Goal: Use online tool/utility: Utilize a website feature to perform a specific function

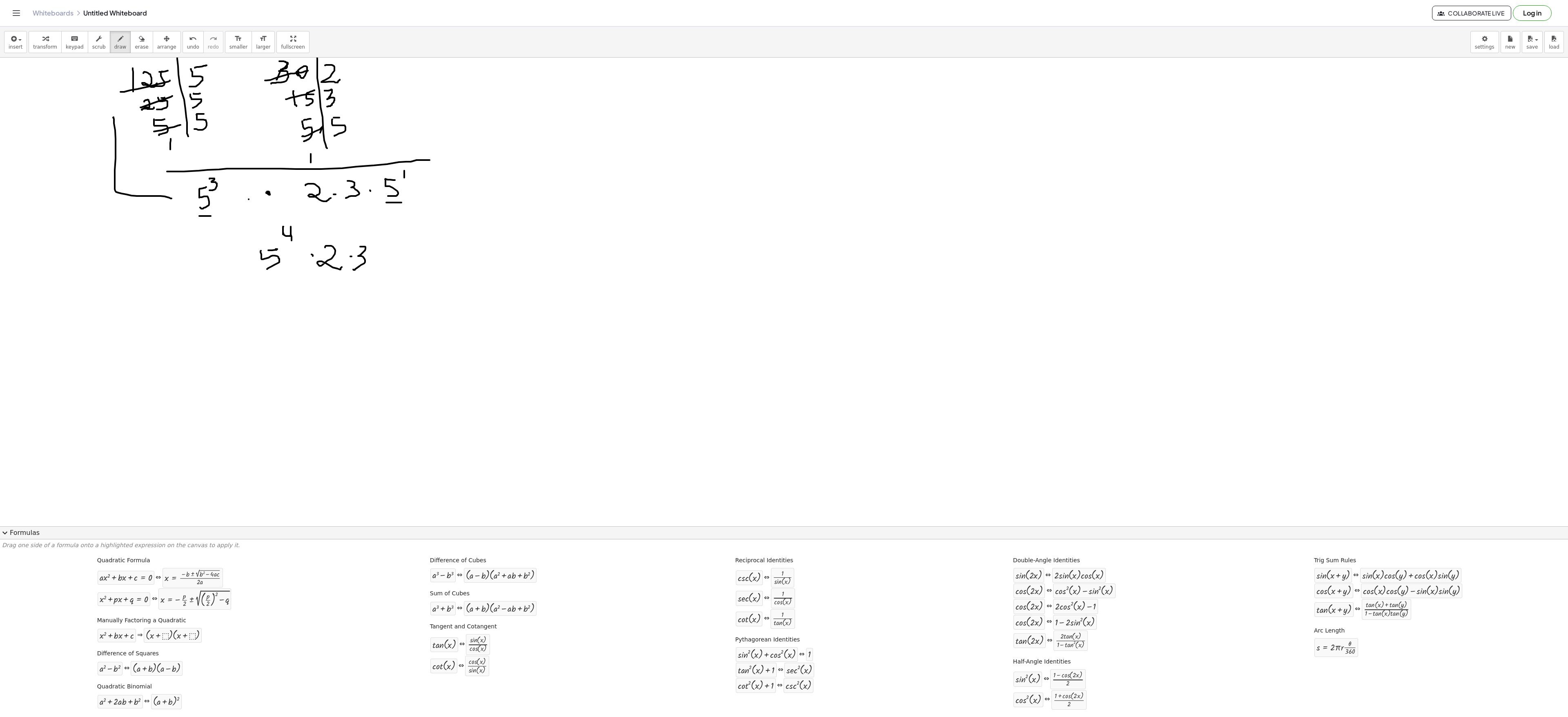
scroll to position [810, 0]
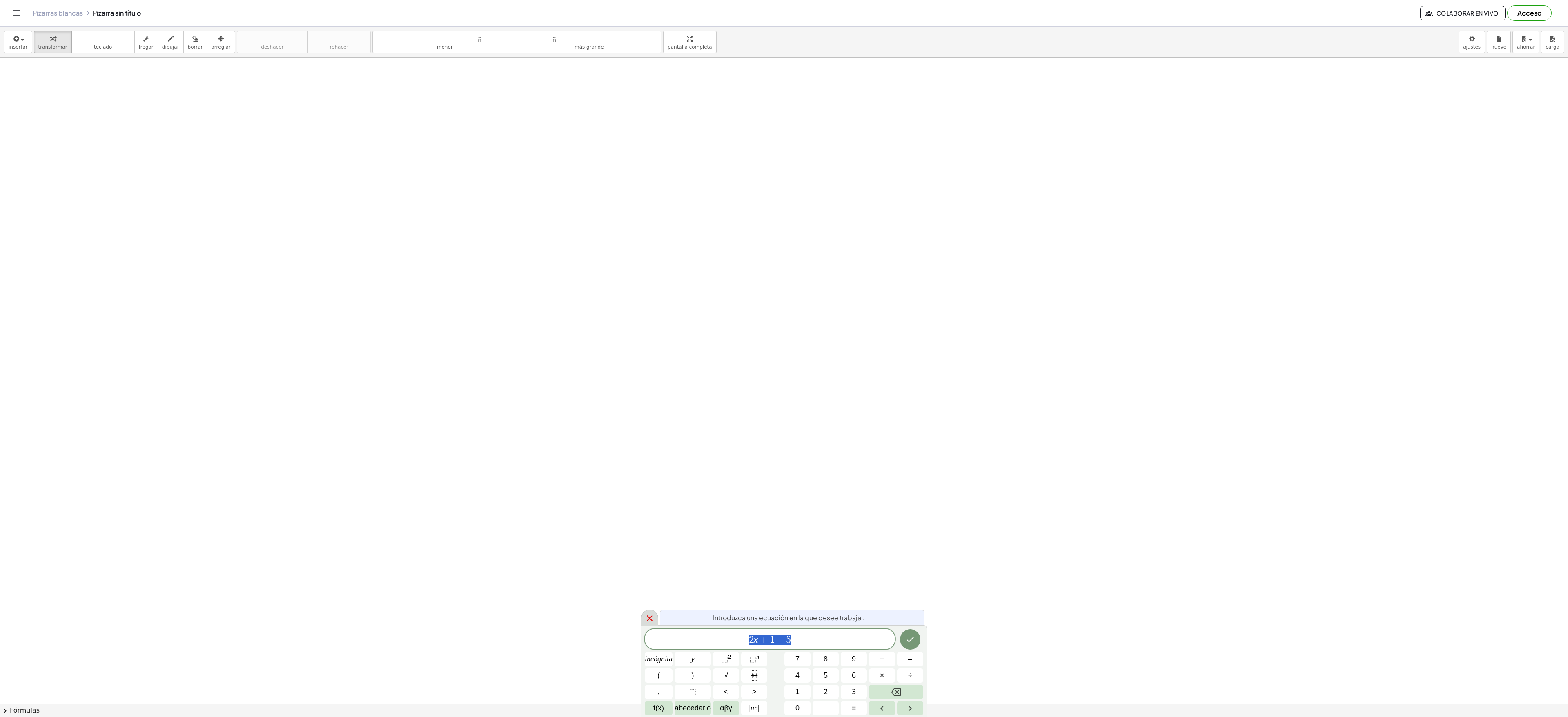
click at [650, 450] on icon at bounding box center [649, 618] width 10 height 10
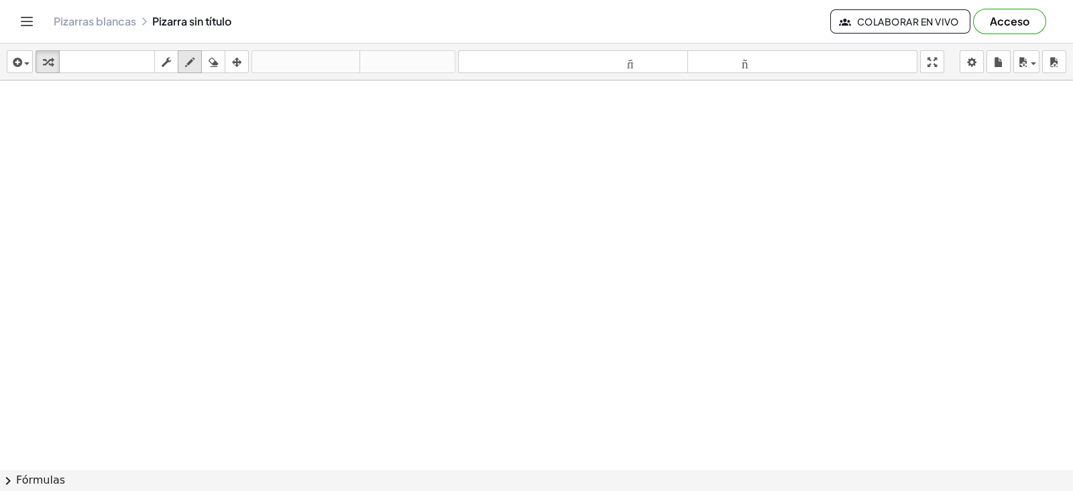
click at [186, 64] on icon "button" at bounding box center [189, 62] width 9 height 16
drag, startPoint x: 133, startPoint y: 151, endPoint x: 166, endPoint y: 132, distance: 37.9
click at [193, 114] on div at bounding box center [536, 469] width 1073 height 778
drag, startPoint x: 164, startPoint y: 137, endPoint x: 164, endPoint y: 150, distance: 13.4
click at [164, 150] on div at bounding box center [536, 469] width 1073 height 778
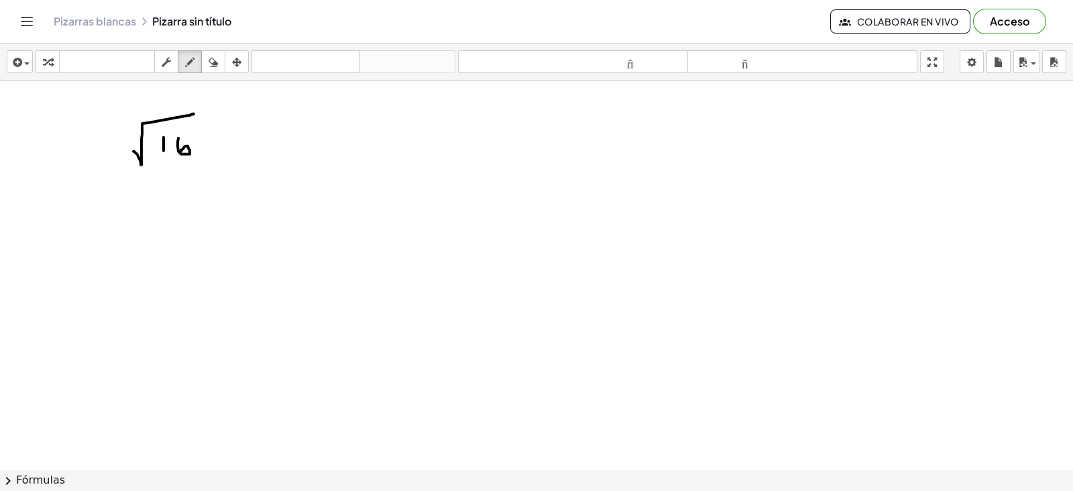
drag, startPoint x: 178, startPoint y: 138, endPoint x: 180, endPoint y: 152, distance: 14.2
click at [180, 152] on div at bounding box center [536, 469] width 1073 height 778
click at [189, 135] on div at bounding box center [536, 469] width 1073 height 778
click at [195, 132] on div at bounding box center [536, 469] width 1073 height 778
drag, startPoint x: 124, startPoint y: 124, endPoint x: 128, endPoint y: 139, distance: 15.3
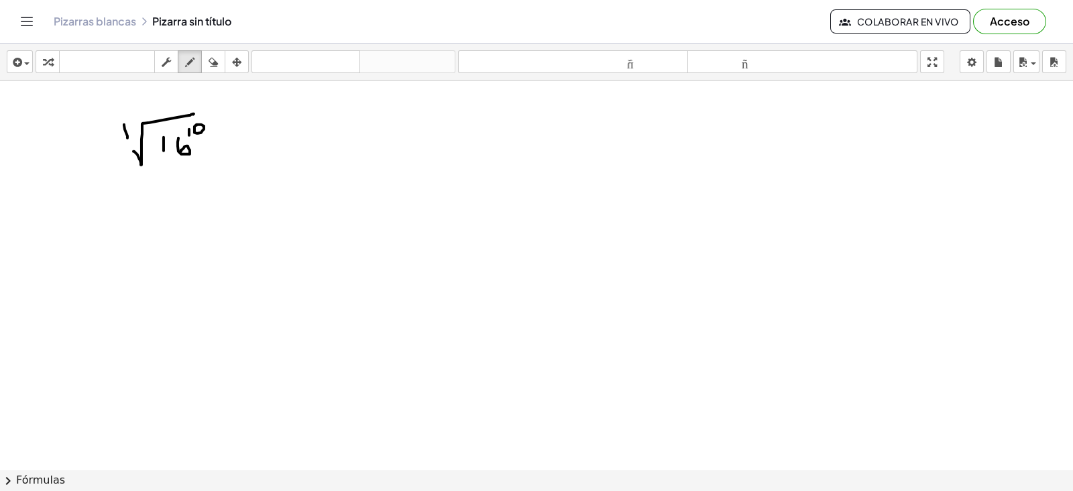
click at [128, 139] on div at bounding box center [536, 469] width 1073 height 778
click at [133, 133] on div at bounding box center [536, 469] width 1073 height 778
click at [235, 154] on div at bounding box center [536, 469] width 1073 height 778
drag, startPoint x: 256, startPoint y: 138, endPoint x: 266, endPoint y: 146, distance: 13.3
click at [266, 146] on div at bounding box center [536, 469] width 1073 height 778
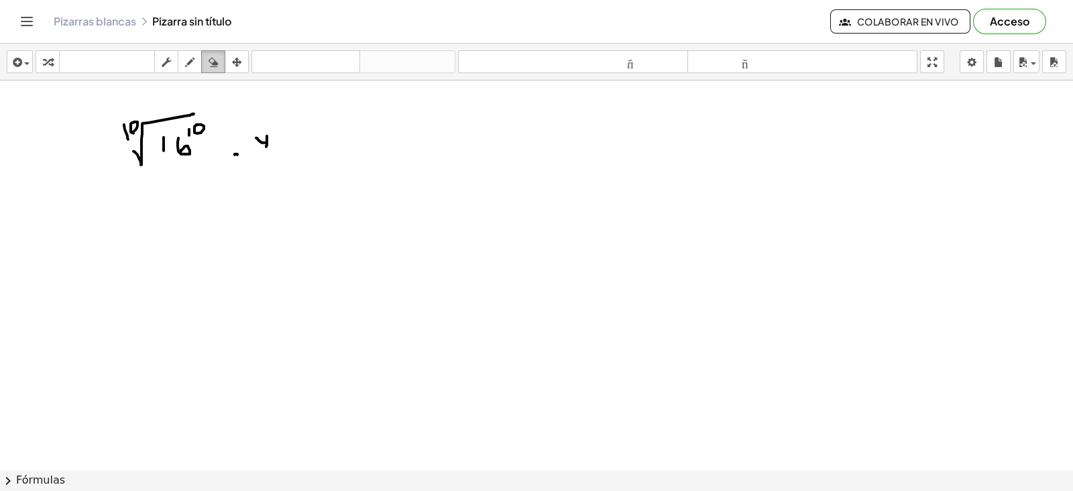
click at [213, 55] on icon "button" at bounding box center [213, 62] width 9 height 16
drag, startPoint x: 265, startPoint y: 131, endPoint x: 262, endPoint y: 147, distance: 15.8
click at [262, 147] on div at bounding box center [536, 469] width 1073 height 778
drag, startPoint x: 191, startPoint y: 60, endPoint x: 197, endPoint y: 99, distance: 40.1
click at [189, 60] on icon "button" at bounding box center [189, 62] width 9 height 16
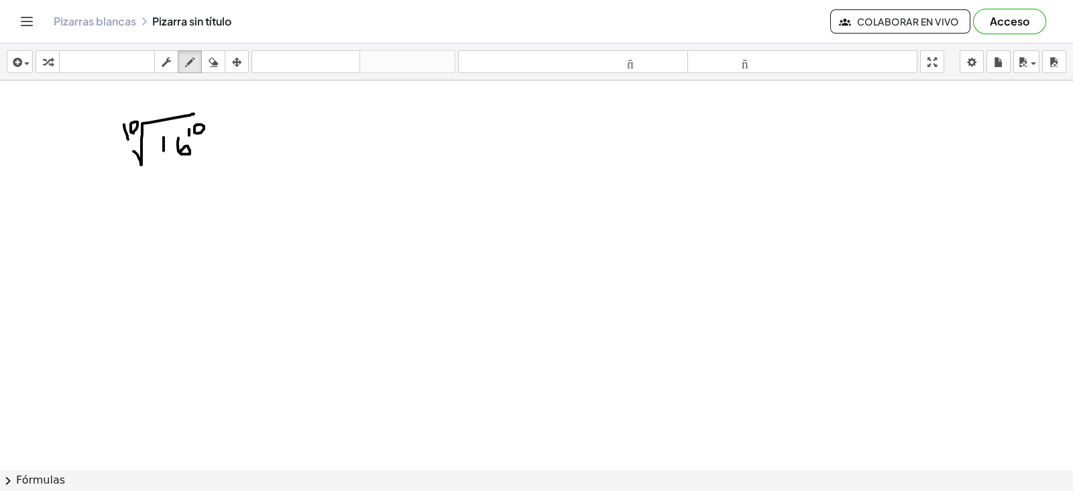
click at [217, 145] on div at bounding box center [536, 469] width 1073 height 778
drag, startPoint x: 234, startPoint y: 152, endPoint x: 293, endPoint y: 129, distance: 63.5
click at [297, 126] on div at bounding box center [536, 469] width 1073 height 778
drag, startPoint x: 258, startPoint y: 142, endPoint x: 268, endPoint y: 142, distance: 10.1
click at [262, 143] on div at bounding box center [536, 469] width 1073 height 778
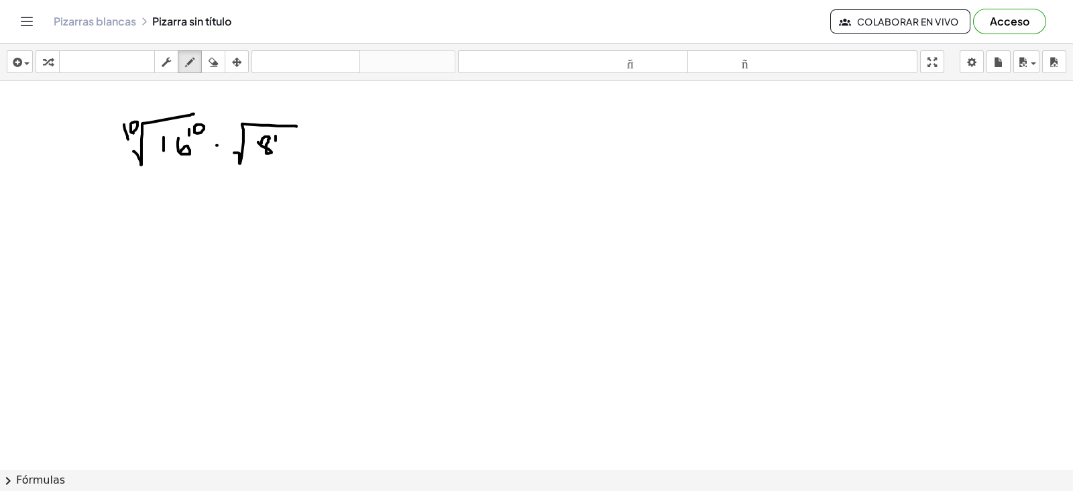
click at [276, 142] on div at bounding box center [536, 469] width 1073 height 778
drag, startPoint x: 282, startPoint y: 136, endPoint x: 295, endPoint y: 141, distance: 14.5
click at [295, 141] on div at bounding box center [536, 469] width 1073 height 778
drag, startPoint x: 231, startPoint y: 131, endPoint x: 238, endPoint y: 144, distance: 14.7
click at [238, 144] on div at bounding box center [536, 469] width 1073 height 778
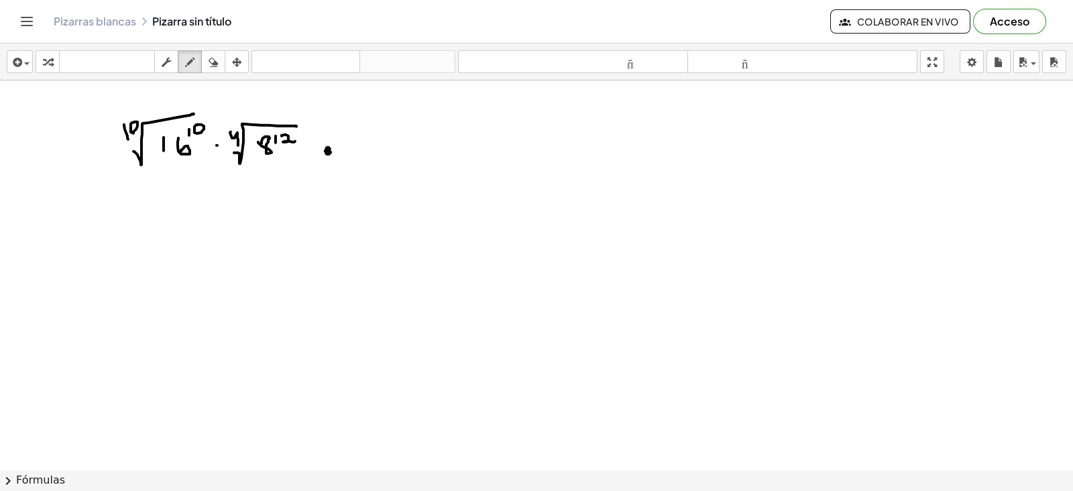
click at [329, 152] on div at bounding box center [536, 469] width 1073 height 778
click at [219, 141] on div at bounding box center [536, 469] width 1073 height 778
drag, startPoint x: 339, startPoint y: 144, endPoint x: 396, endPoint y: 123, distance: 60.3
click at [411, 116] on div at bounding box center [536, 469] width 1073 height 778
drag, startPoint x: 367, startPoint y: 133, endPoint x: 367, endPoint y: 147, distance: 14.1
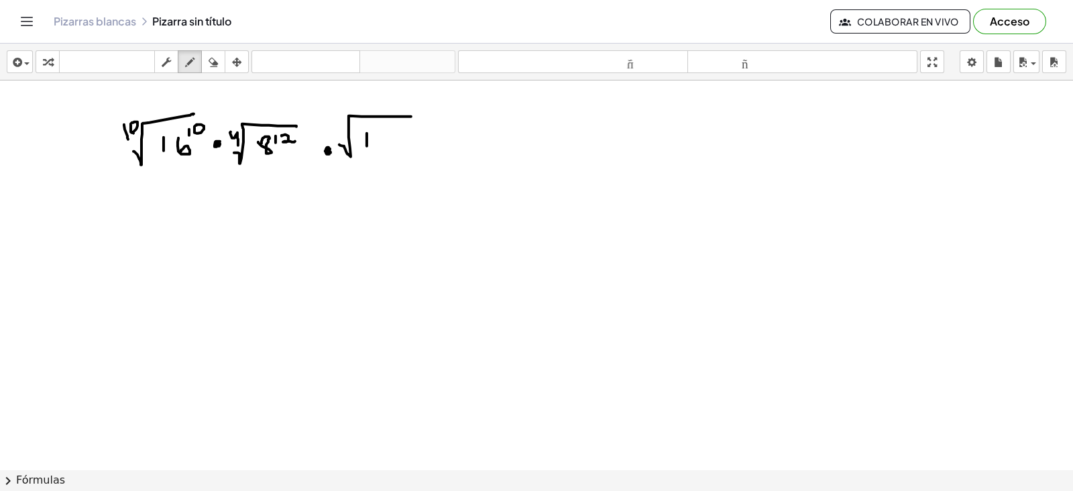
click at [367, 147] on div at bounding box center [536, 469] width 1073 height 778
drag, startPoint x: 381, startPoint y: 132, endPoint x: 382, endPoint y: 150, distance: 17.5
click at [382, 150] on div at bounding box center [536, 469] width 1073 height 778
drag, startPoint x: 405, startPoint y: 125, endPoint x: 405, endPoint y: 136, distance: 10.7
click at [405, 136] on div at bounding box center [536, 469] width 1073 height 778
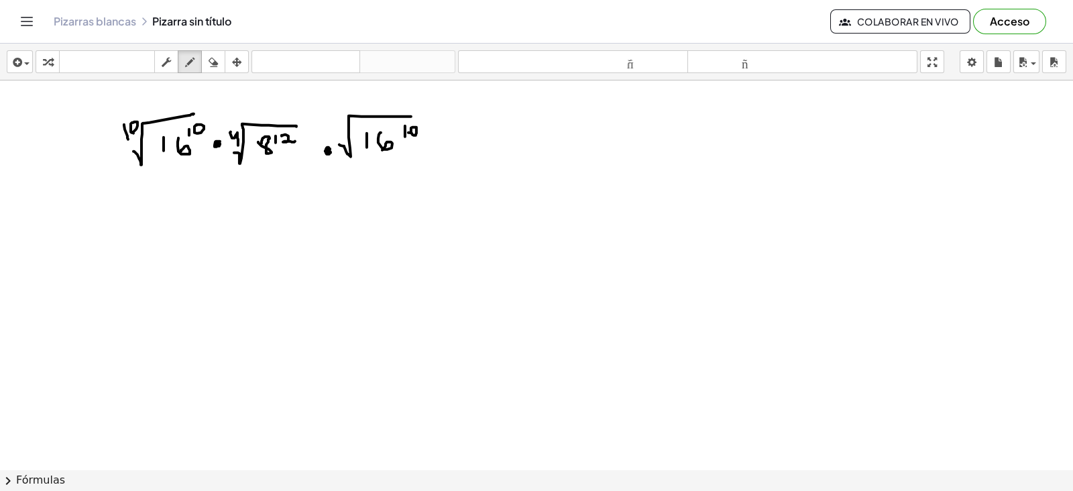
click at [410, 133] on div at bounding box center [536, 469] width 1073 height 778
drag, startPoint x: 335, startPoint y: 127, endPoint x: 344, endPoint y: 123, distance: 10.0
click at [344, 123] on div at bounding box center [536, 469] width 1073 height 778
drag, startPoint x: 335, startPoint y: 125, endPoint x: 332, endPoint y: 139, distance: 13.7
click at [332, 139] on div at bounding box center [536, 469] width 1073 height 778
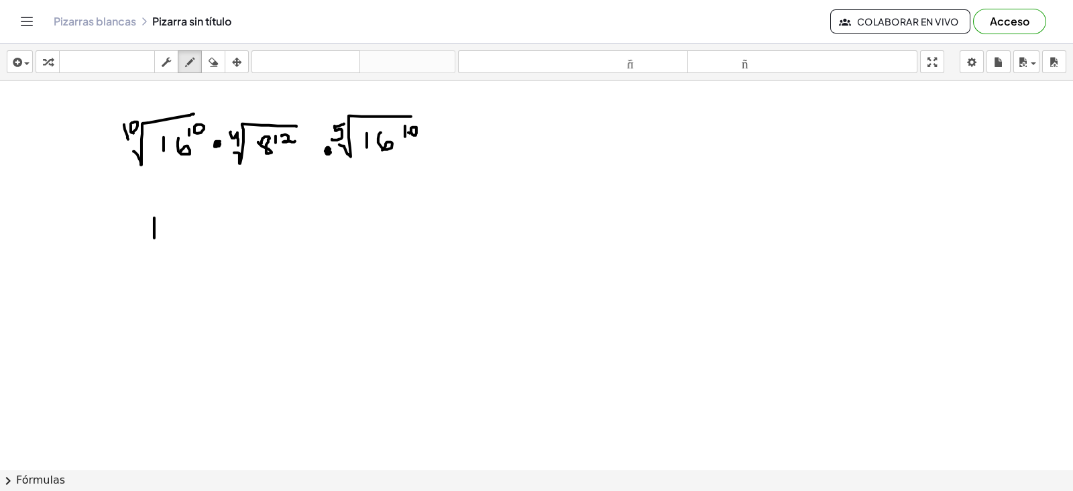
drag, startPoint x: 154, startPoint y: 217, endPoint x: 156, endPoint y: 241, distance: 24.2
click at [155, 241] on div at bounding box center [536, 469] width 1073 height 778
drag, startPoint x: 164, startPoint y: 221, endPoint x: 180, endPoint y: 211, distance: 19.0
click at [175, 233] on div at bounding box center [536, 469] width 1073 height 778
drag, startPoint x: 181, startPoint y: 196, endPoint x: 181, endPoint y: 207, distance: 10.7
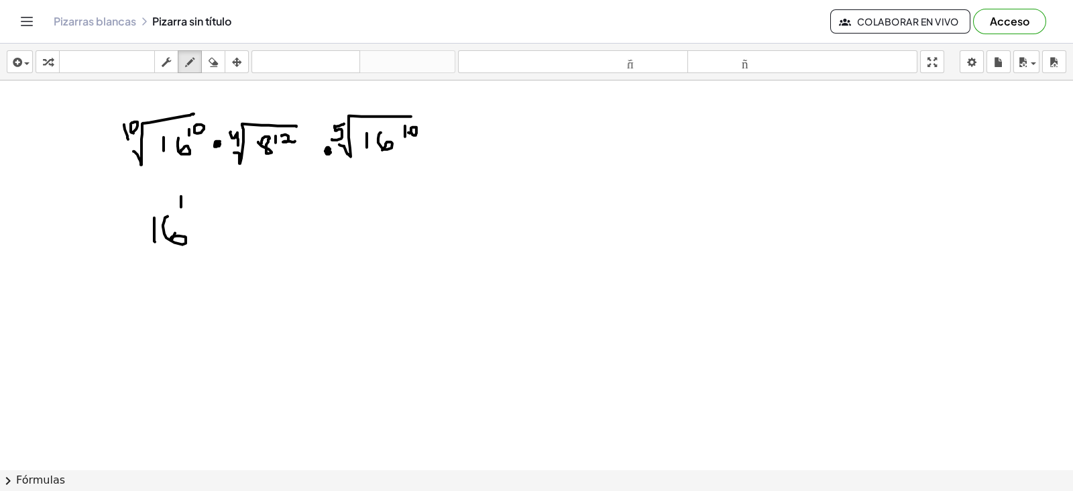
click at [181, 207] on div at bounding box center [536, 469] width 1073 height 778
click at [188, 204] on div at bounding box center [536, 469] width 1073 height 778
drag, startPoint x: 204, startPoint y: 191, endPoint x: 194, endPoint y: 218, distance: 29.3
click at [194, 218] on div at bounding box center [536, 469] width 1073 height 778
drag, startPoint x: 205, startPoint y: 207, endPoint x: 205, endPoint y: 214, distance: 7.4
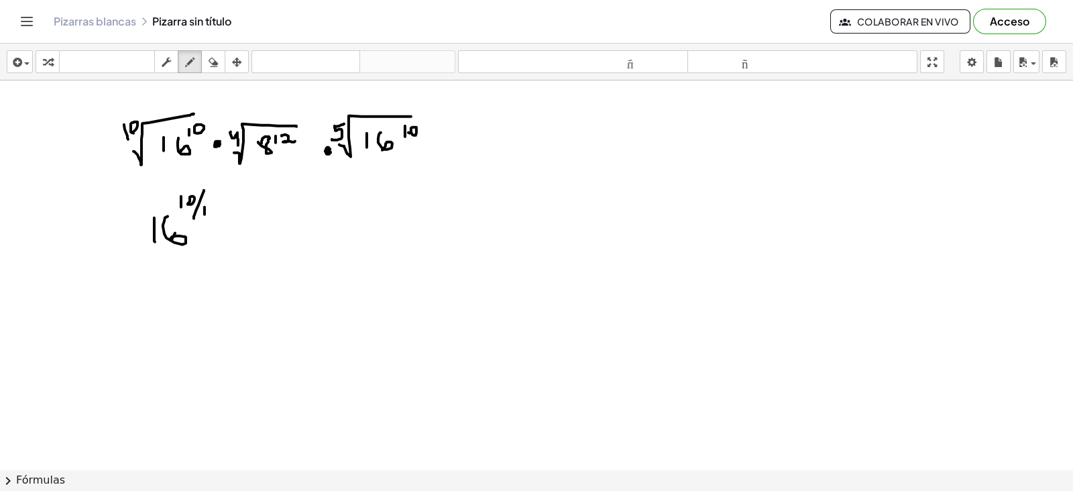
click at [205, 214] on div at bounding box center [536, 469] width 1073 height 778
click at [211, 209] on div at bounding box center [536, 469] width 1073 height 778
click at [228, 218] on div at bounding box center [536, 469] width 1073 height 778
click at [258, 212] on div at bounding box center [536, 469] width 1073 height 778
drag, startPoint x: 276, startPoint y: 194, endPoint x: 276, endPoint y: 206, distance: 12.1
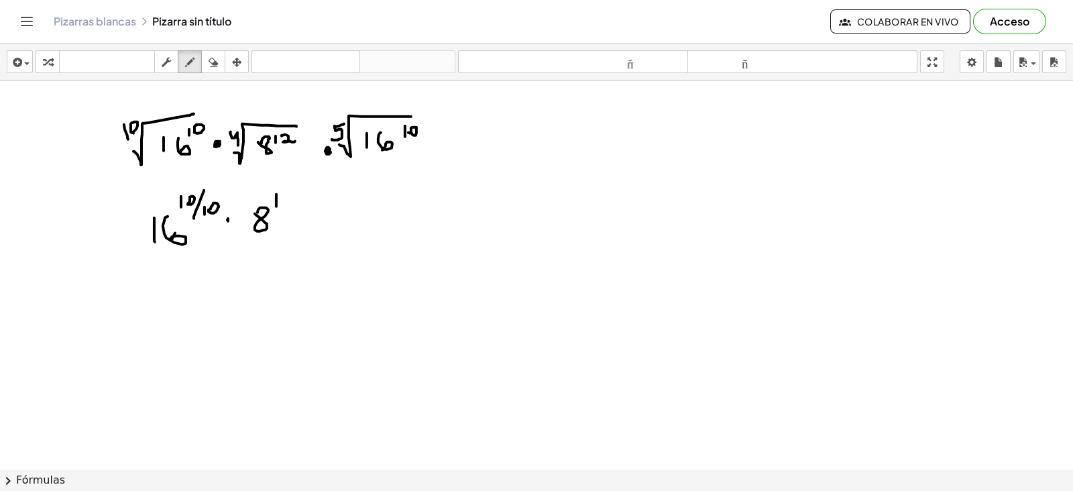
click at [276, 206] on div at bounding box center [536, 469] width 1073 height 778
drag, startPoint x: 282, startPoint y: 197, endPoint x: 286, endPoint y: 206, distance: 9.6
click at [286, 206] on div at bounding box center [536, 469] width 1073 height 778
drag, startPoint x: 298, startPoint y: 182, endPoint x: 291, endPoint y: 229, distance: 46.8
click at [291, 229] on div at bounding box center [536, 469] width 1073 height 778
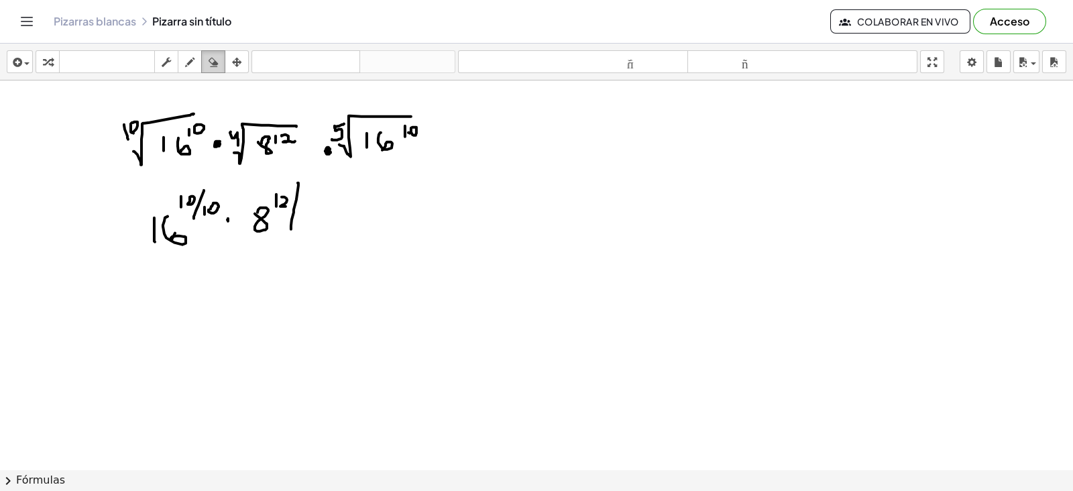
click at [213, 65] on icon "button" at bounding box center [213, 62] width 9 height 16
click at [292, 232] on div at bounding box center [536, 469] width 1073 height 778
drag, startPoint x: 314, startPoint y: 221, endPoint x: 295, endPoint y: 214, distance: 19.9
click at [295, 214] on div at bounding box center [536, 469] width 1073 height 778
click at [185, 60] on icon "button" at bounding box center [189, 62] width 9 height 16
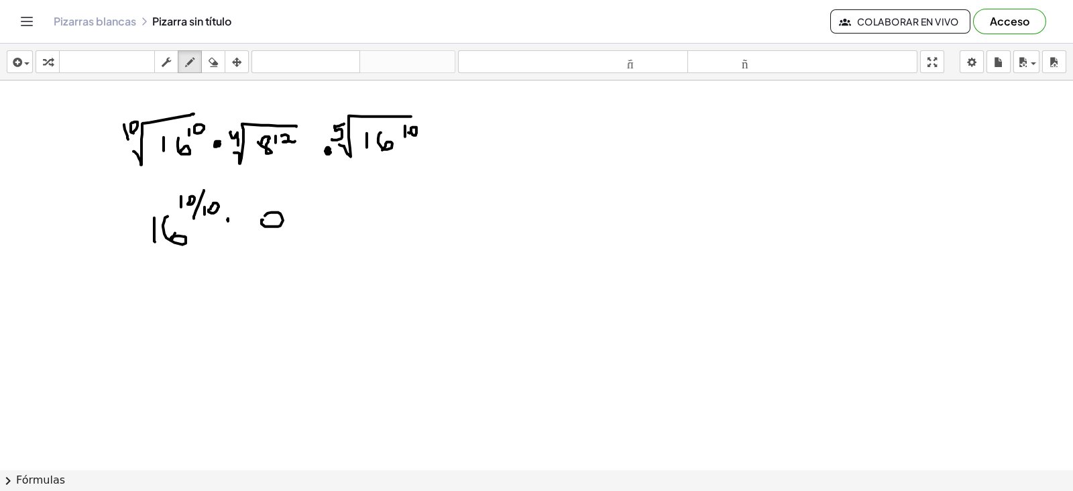
click at [265, 219] on div at bounding box center [536, 469] width 1073 height 778
click at [276, 229] on div at bounding box center [536, 469] width 1073 height 778
drag, startPoint x: 288, startPoint y: 194, endPoint x: 288, endPoint y: 203, distance: 8.7
click at [288, 203] on div at bounding box center [536, 469] width 1073 height 778
drag, startPoint x: 294, startPoint y: 193, endPoint x: 305, endPoint y: 203, distance: 14.8
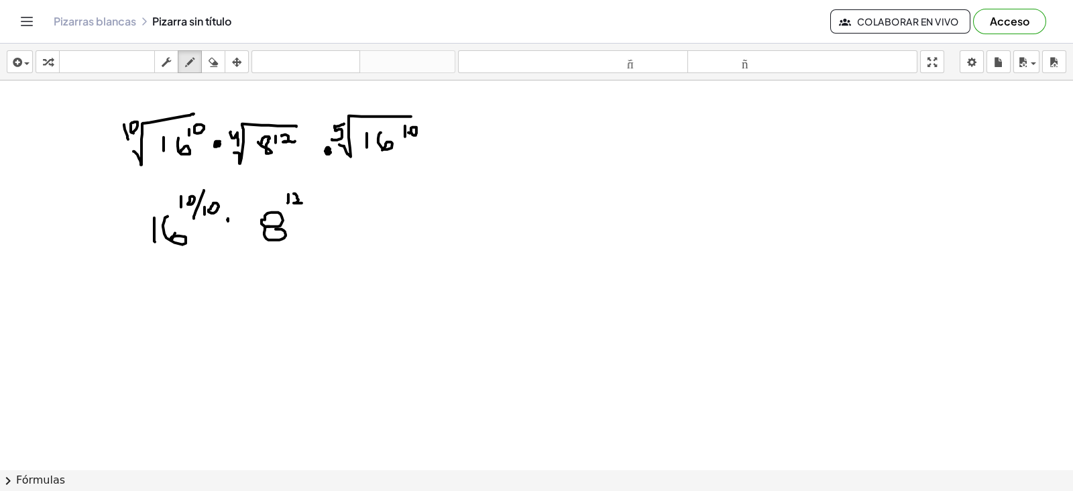
click at [302, 203] on div at bounding box center [536, 469] width 1073 height 778
click at [293, 193] on div at bounding box center [536, 469] width 1073 height 778
drag, startPoint x: 314, startPoint y: 186, endPoint x: 298, endPoint y: 218, distance: 36.0
click at [298, 218] on div at bounding box center [536, 469] width 1073 height 778
drag, startPoint x: 311, startPoint y: 204, endPoint x: 317, endPoint y: 213, distance: 11.0
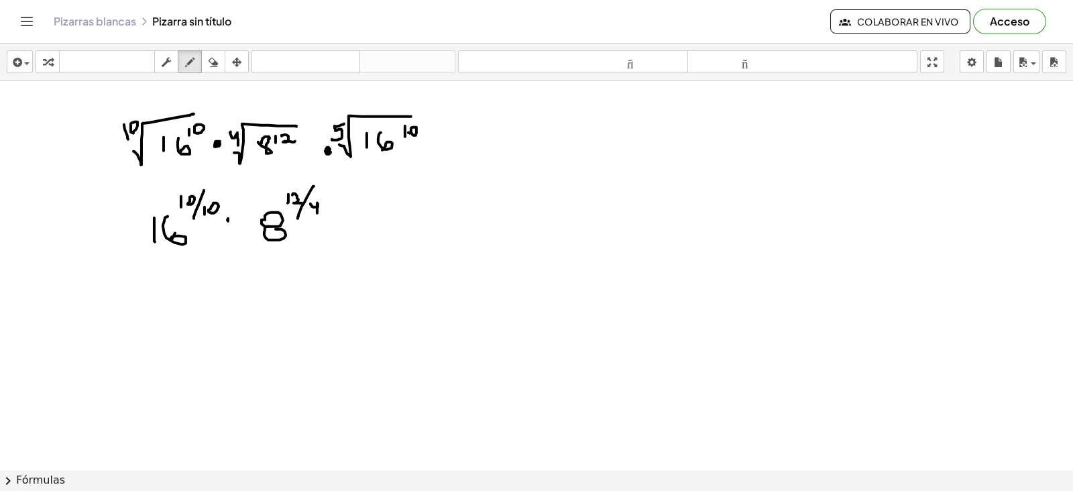
click at [317, 213] on div at bounding box center [536, 469] width 1073 height 778
click at [329, 223] on div at bounding box center [536, 469] width 1073 height 778
click at [229, 217] on div at bounding box center [536, 469] width 1073 height 778
drag, startPoint x: 364, startPoint y: 211, endPoint x: 360, endPoint y: 239, distance: 29.1
click at [360, 239] on div at bounding box center [536, 469] width 1073 height 778
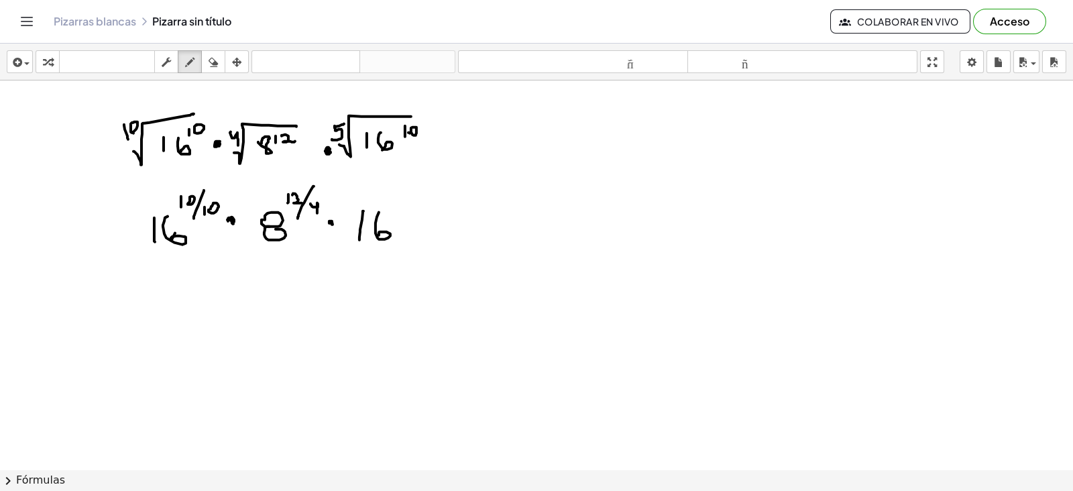
drag, startPoint x: 379, startPoint y: 212, endPoint x: 379, endPoint y: 235, distance: 22.8
click at [379, 235] on div at bounding box center [536, 469] width 1073 height 778
drag, startPoint x: 396, startPoint y: 199, endPoint x: 395, endPoint y: 212, distance: 12.8
click at [395, 212] on div at bounding box center [536, 469] width 1073 height 778
click at [402, 206] on div at bounding box center [536, 469] width 1073 height 778
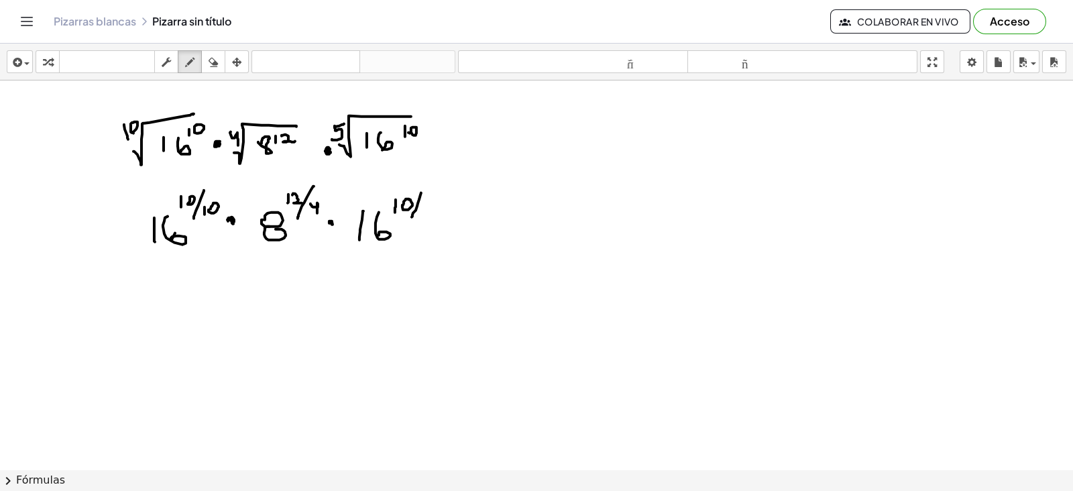
drag, startPoint x: 421, startPoint y: 193, endPoint x: 412, endPoint y: 217, distance: 25.9
click at [412, 217] on div at bounding box center [536, 469] width 1073 height 778
click at [429, 202] on div at bounding box center [536, 469] width 1073 height 778
drag, startPoint x: 424, startPoint y: 205, endPoint x: 424, endPoint y: 221, distance: 16.1
click at [424, 221] on div at bounding box center [536, 469] width 1073 height 778
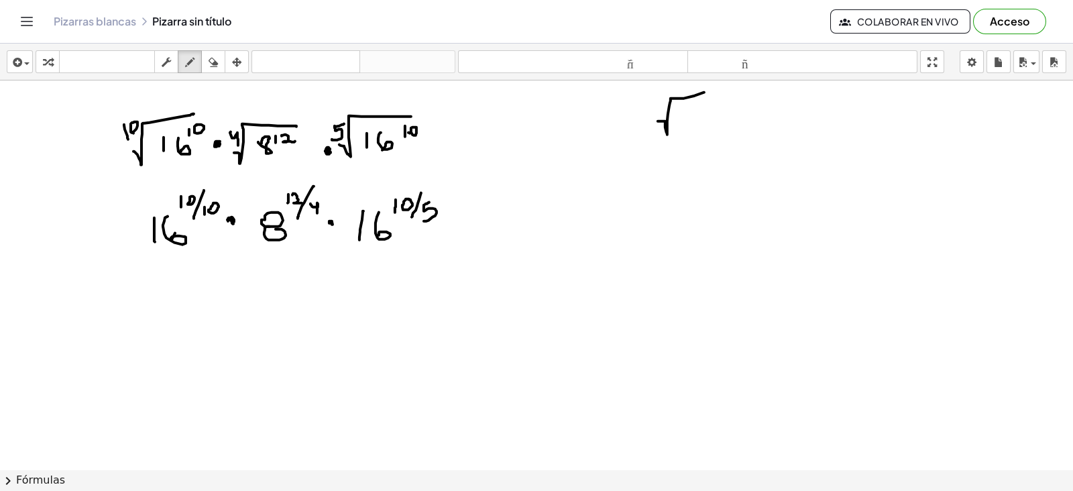
drag, startPoint x: 658, startPoint y: 121, endPoint x: 707, endPoint y: 93, distance: 56.2
click at [712, 91] on div at bounding box center [536, 469] width 1073 height 778
drag, startPoint x: 647, startPoint y: 107, endPoint x: 658, endPoint y: 113, distance: 12.3
click at [658, 113] on div at bounding box center [536, 469] width 1073 height 778
click at [688, 117] on div at bounding box center [536, 469] width 1073 height 778
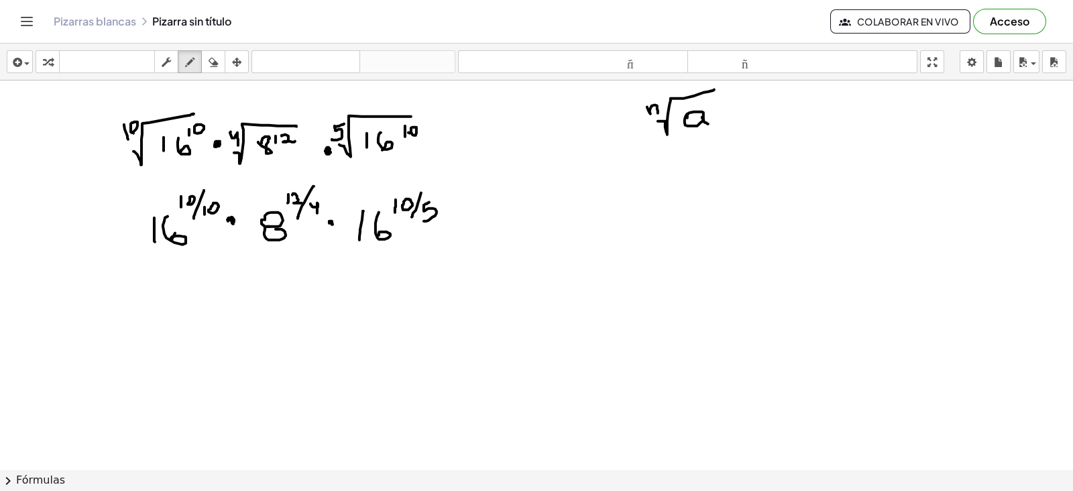
drag, startPoint x: 702, startPoint y: 117, endPoint x: 723, endPoint y: 121, distance: 21.3
click at [710, 123] on div at bounding box center [536, 469] width 1073 height 778
click at [738, 119] on div at bounding box center [536, 469] width 1073 height 778
drag, startPoint x: 729, startPoint y: 111, endPoint x: 738, endPoint y: 111, distance: 8.7
click at [738, 111] on div at bounding box center [536, 469] width 1073 height 778
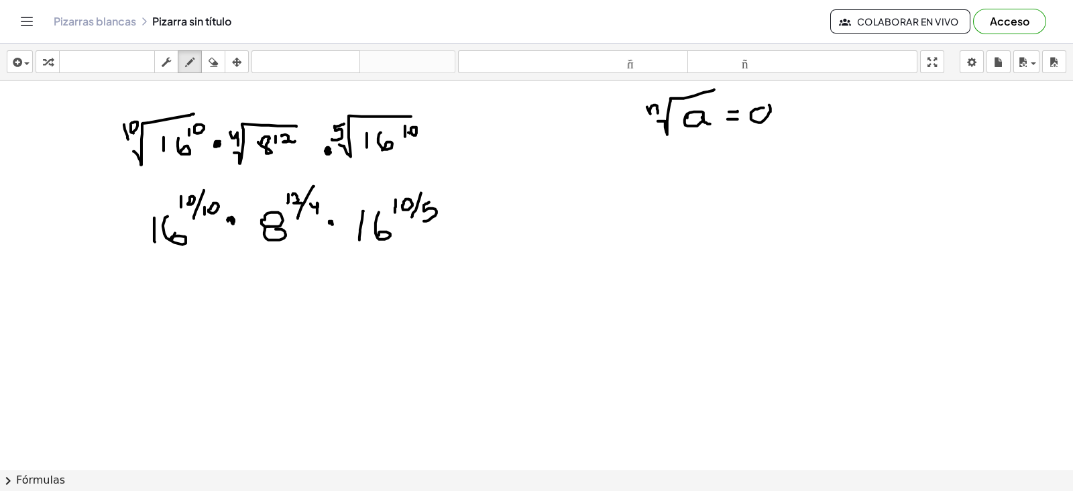
click at [761, 111] on div at bounding box center [536, 469] width 1073 height 778
drag, startPoint x: 771, startPoint y: 111, endPoint x: 785, endPoint y: 102, distance: 16.6
click at [782, 119] on div at bounding box center [536, 469] width 1073 height 778
click at [787, 96] on div at bounding box center [536, 469] width 1073 height 778
drag, startPoint x: 798, startPoint y: 85, endPoint x: 790, endPoint y: 107, distance: 23.2
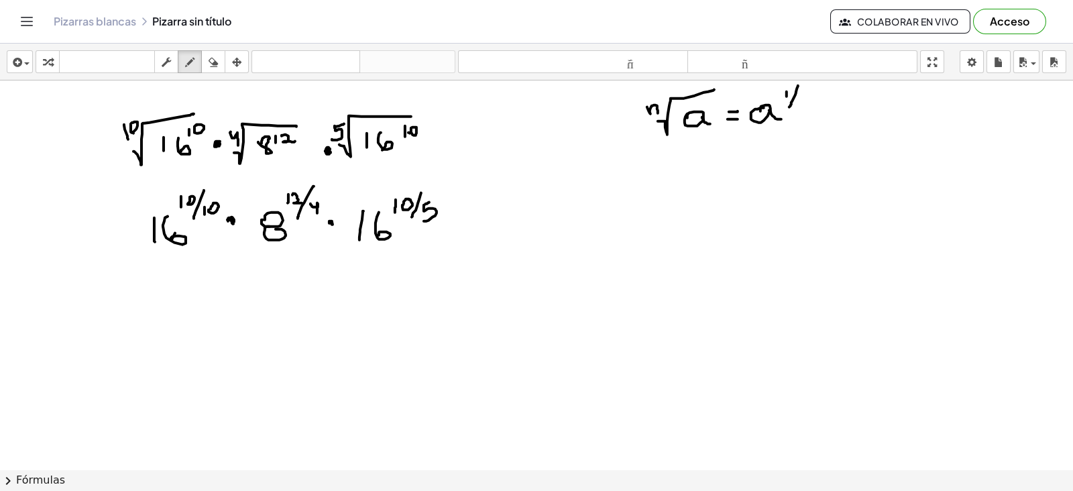
click at [790, 107] on div at bounding box center [536, 469] width 1073 height 778
drag, startPoint x: 798, startPoint y: 99, endPoint x: 810, endPoint y: 105, distance: 13.5
click at [810, 105] on div at bounding box center [536, 469] width 1073 height 778
drag, startPoint x: 708, startPoint y: 101, endPoint x: 706, endPoint y: 109, distance: 8.2
click at [706, 109] on div at bounding box center [536, 469] width 1073 height 778
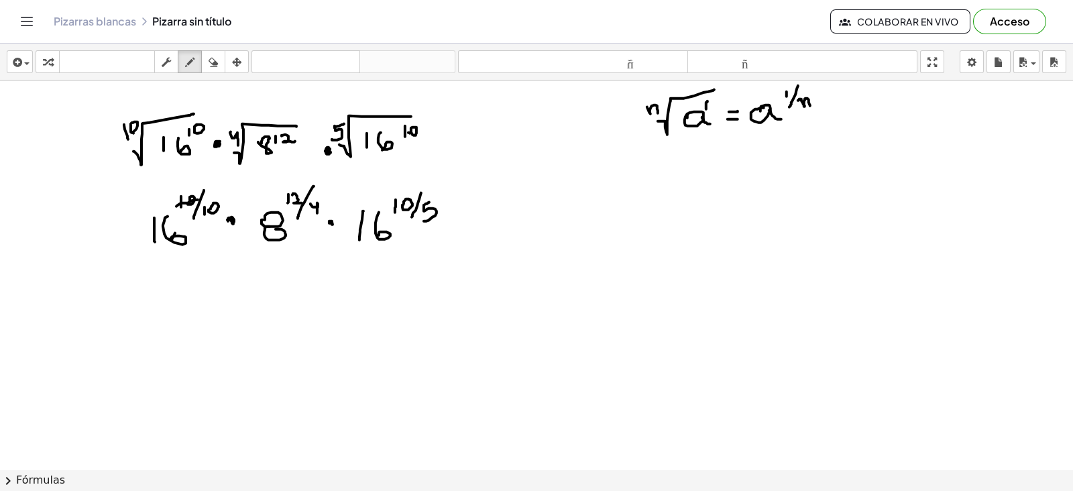
drag, startPoint x: 176, startPoint y: 206, endPoint x: 198, endPoint y: 199, distance: 22.5
click at [198, 199] on div at bounding box center [536, 469] width 1073 height 778
drag, startPoint x: 207, startPoint y: 213, endPoint x: 221, endPoint y: 203, distance: 17.9
click at [224, 203] on div at bounding box center [536, 469] width 1073 height 778
drag, startPoint x: 176, startPoint y: 180, endPoint x: 177, endPoint y: 189, distance: 8.7
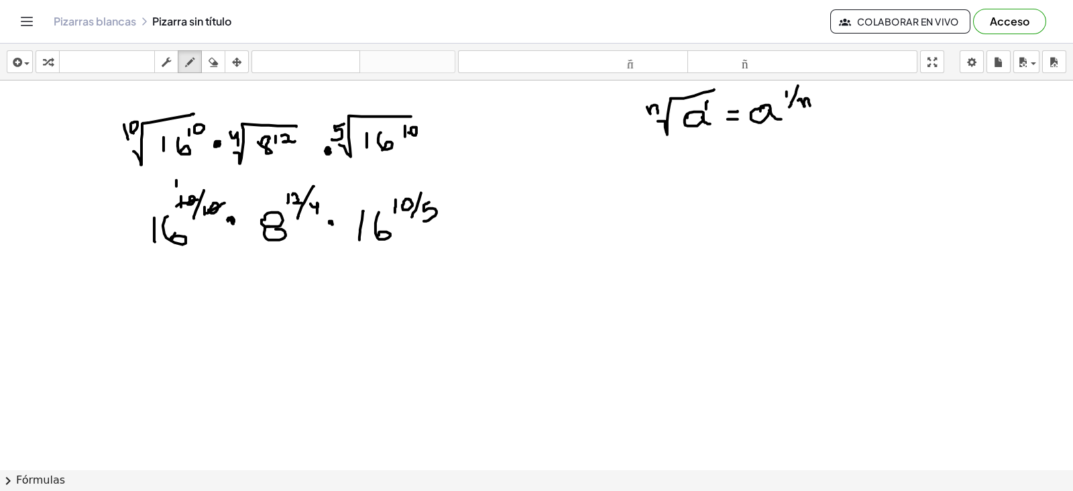
click at [177, 189] on div at bounding box center [536, 469] width 1073 height 778
drag, startPoint x: 166, startPoint y: 284, endPoint x: 162, endPoint y: 311, distance: 26.5
click at [162, 311] on div at bounding box center [536, 469] width 1073 height 778
drag, startPoint x: 180, startPoint y: 288, endPoint x: 203, endPoint y: 285, distance: 23.0
click at [189, 308] on div at bounding box center [536, 469] width 1073 height 778
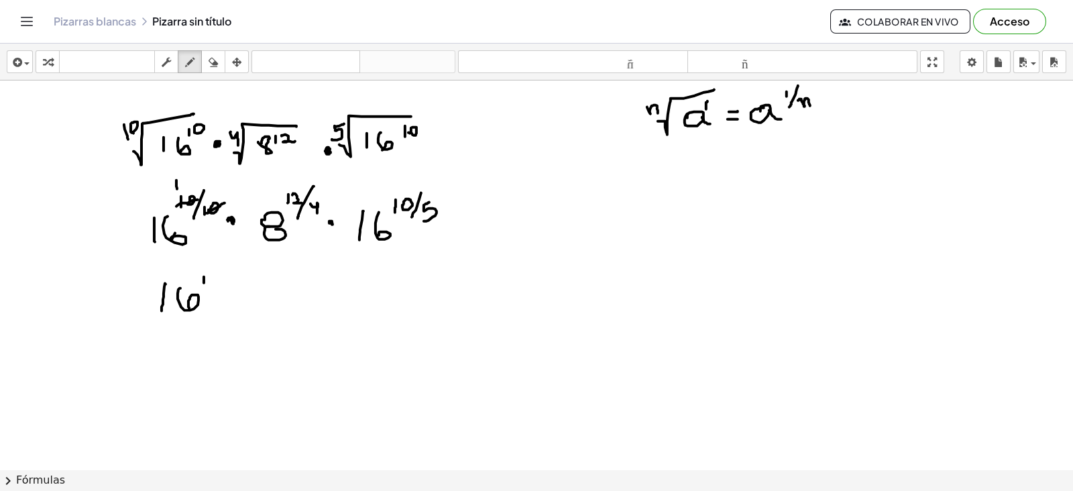
click at [204, 282] on div at bounding box center [536, 469] width 1073 height 778
click at [223, 298] on div at bounding box center [536, 469] width 1073 height 778
click at [265, 286] on div at bounding box center [536, 469] width 1073 height 778
click at [270, 293] on div at bounding box center [536, 469] width 1073 height 778
drag, startPoint x: 290, startPoint y: 274, endPoint x: 289, endPoint y: 286, distance: 12.8
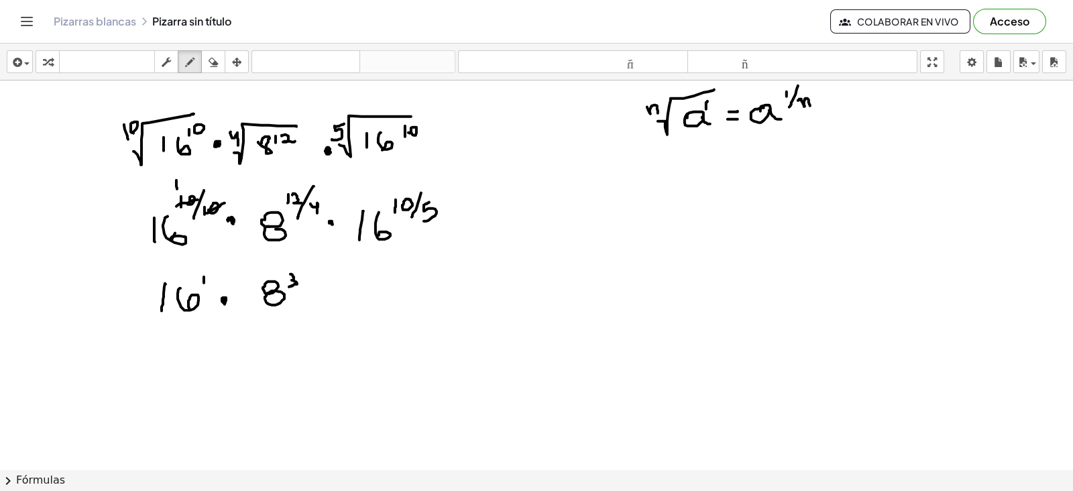
click at [289, 286] on div at bounding box center [536, 469] width 1073 height 778
click at [333, 289] on div at bounding box center [536, 469] width 1073 height 778
drag, startPoint x: 388, startPoint y: 207, endPoint x: 407, endPoint y: 205, distance: 18.9
click at [407, 205] on div at bounding box center [536, 469] width 1073 height 778
drag, startPoint x: 446, startPoint y: 201, endPoint x: 421, endPoint y: 223, distance: 33.3
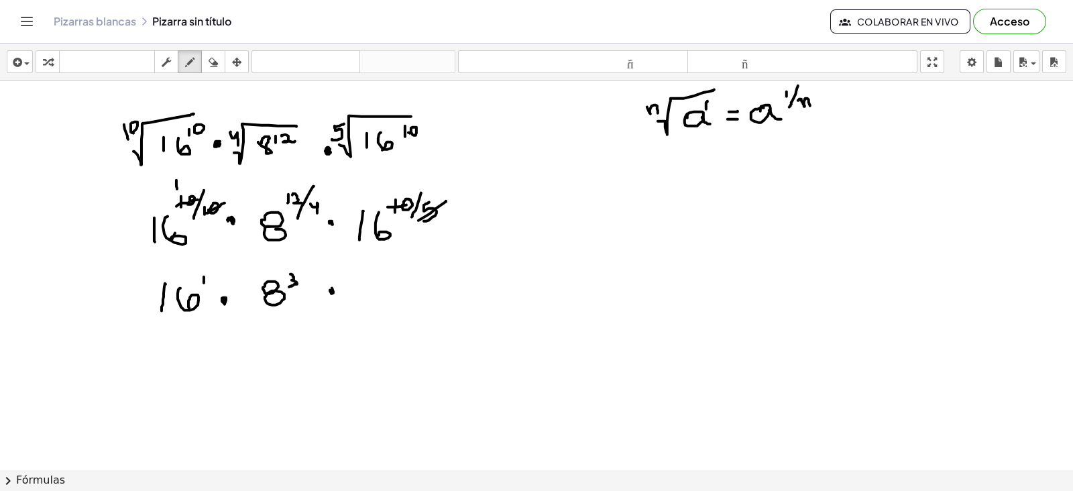
click at [418, 223] on div at bounding box center [536, 469] width 1073 height 778
drag, startPoint x: 446, startPoint y: 213, endPoint x: 429, endPoint y: 214, distance: 16.8
click at [446, 223] on div at bounding box center [536, 469] width 1073 height 778
drag, startPoint x: 368, startPoint y: 187, endPoint x: 390, endPoint y: 195, distance: 23.3
click at [390, 195] on div at bounding box center [536, 469] width 1073 height 778
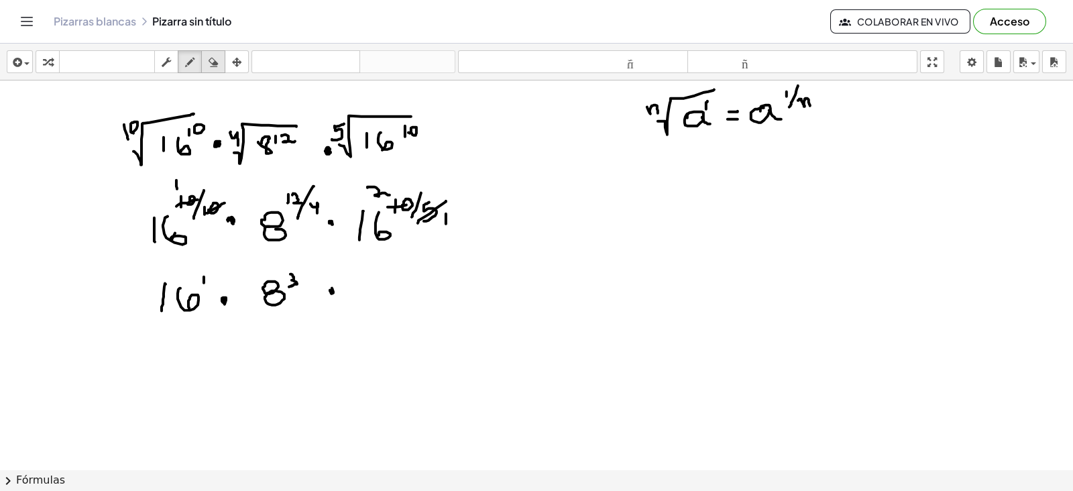
drag, startPoint x: 213, startPoint y: 62, endPoint x: 248, endPoint y: 98, distance: 50.3
click at [215, 66] on icon "button" at bounding box center [213, 62] width 9 height 16
click at [368, 182] on div at bounding box center [536, 469] width 1073 height 778
click at [186, 62] on icon "button" at bounding box center [189, 62] width 9 height 16
drag, startPoint x: 384, startPoint y: 193, endPoint x: 392, endPoint y: 199, distance: 10.1
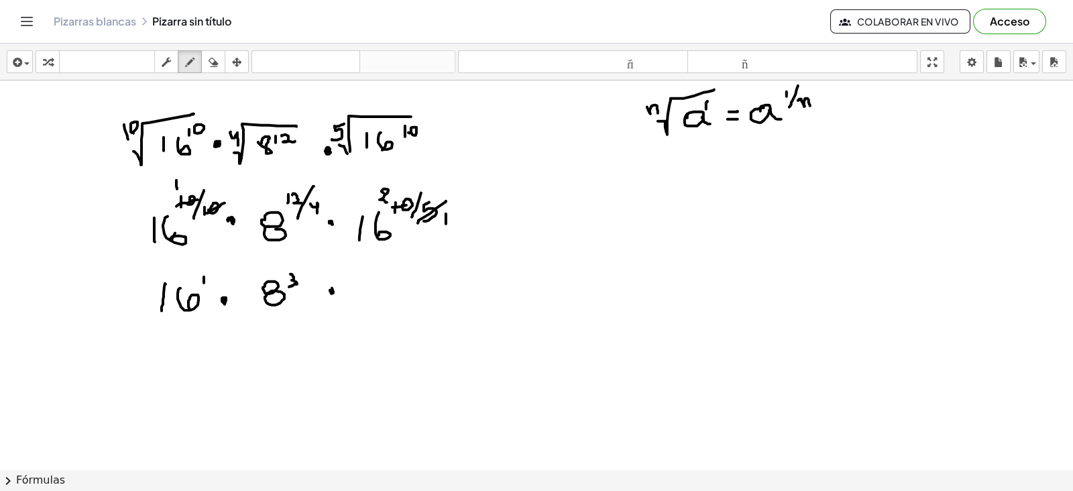
click at [392, 199] on div at bounding box center [536, 469] width 1073 height 778
drag, startPoint x: 398, startPoint y: 206, endPoint x: 413, endPoint y: 203, distance: 15.0
click at [413, 203] on div at bounding box center [536, 469] width 1073 height 778
click at [392, 203] on div at bounding box center [536, 469] width 1073 height 778
click at [398, 213] on div at bounding box center [536, 469] width 1073 height 778
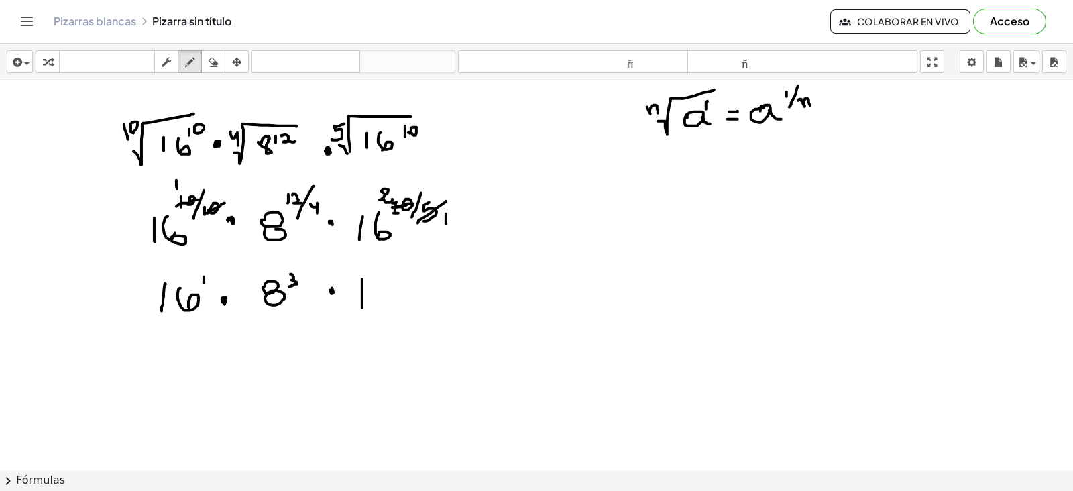
drag, startPoint x: 362, startPoint y: 280, endPoint x: 362, endPoint y: 307, distance: 27.5
click at [362, 307] on div at bounding box center [536, 469] width 1073 height 778
drag, startPoint x: 380, startPoint y: 280, endPoint x: 376, endPoint y: 299, distance: 19.2
click at [376, 299] on div at bounding box center [536, 469] width 1073 height 778
drag, startPoint x: 390, startPoint y: 266, endPoint x: 402, endPoint y: 276, distance: 15.8
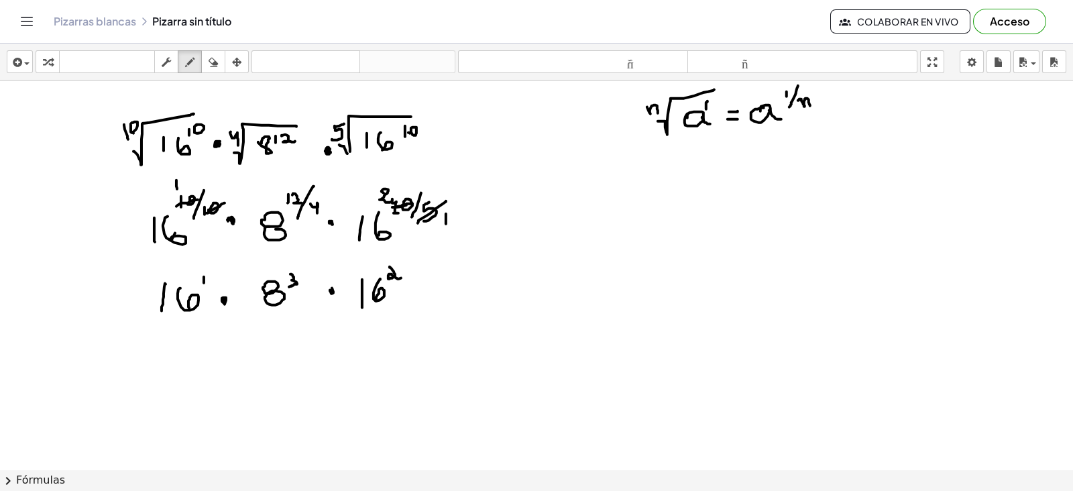
click at [402, 276] on div at bounding box center [536, 469] width 1073 height 778
drag, startPoint x: 421, startPoint y: 303, endPoint x: 437, endPoint y: 303, distance: 16.1
click at [437, 303] on div at bounding box center [536, 469] width 1073 height 778
drag, startPoint x: 423, startPoint y: 297, endPoint x: 441, endPoint y: 289, distance: 19.6
click at [441, 289] on div at bounding box center [536, 469] width 1073 height 778
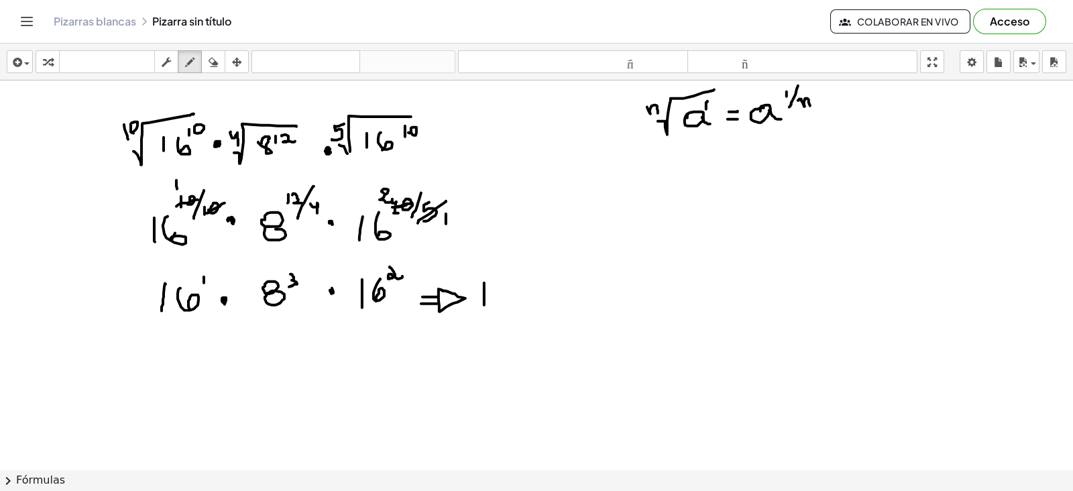
drag, startPoint x: 484, startPoint y: 282, endPoint x: 484, endPoint y: 305, distance: 22.1
click at [484, 305] on div at bounding box center [536, 469] width 1073 height 778
drag, startPoint x: 500, startPoint y: 283, endPoint x: 514, endPoint y: 280, distance: 13.7
click at [502, 303] on div at bounding box center [536, 469] width 1073 height 778
drag, startPoint x: 514, startPoint y: 268, endPoint x: 513, endPoint y: 278, distance: 10.1
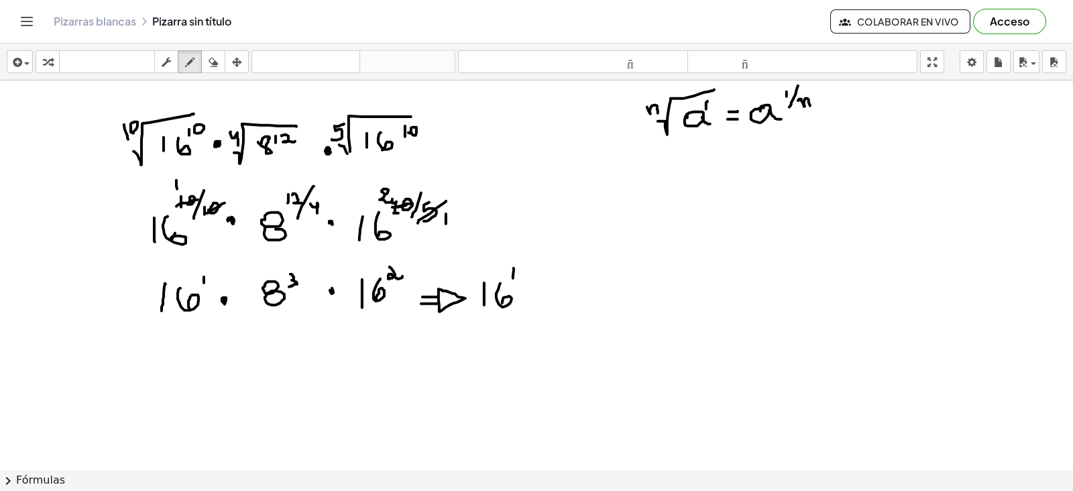
click at [513, 278] on div at bounding box center [536, 469] width 1073 height 778
drag, startPoint x: 523, startPoint y: 273, endPoint x: 530, endPoint y: 272, distance: 6.8
click at [530, 272] on div at bounding box center [536, 469] width 1073 height 778
drag, startPoint x: 527, startPoint y: 264, endPoint x: 527, endPoint y: 278, distance: 13.4
click at [527, 278] on div at bounding box center [536, 469] width 1073 height 778
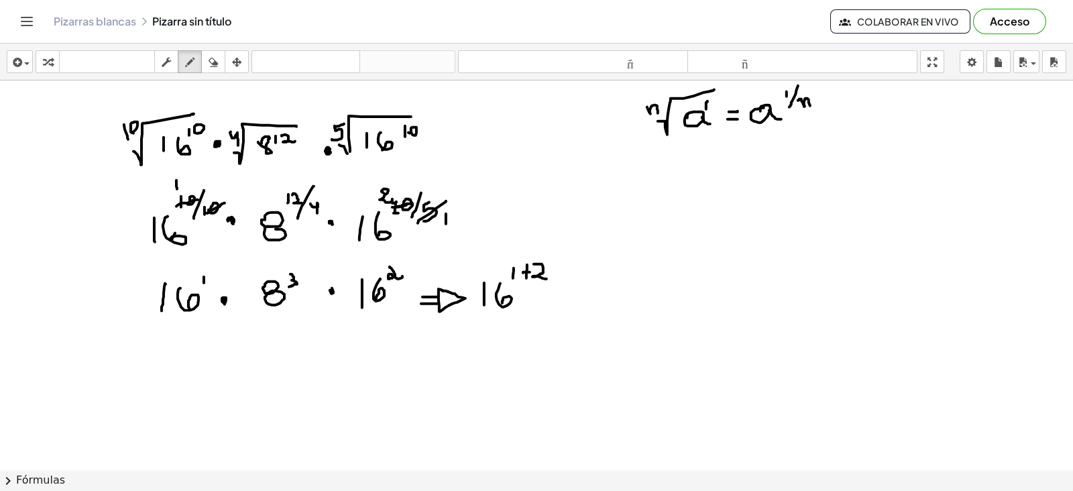
drag, startPoint x: 534, startPoint y: 264, endPoint x: 546, endPoint y: 280, distance: 19.6
click at [546, 278] on div at bounding box center [536, 469] width 1073 height 778
click at [569, 294] on div at bounding box center [536, 469] width 1073 height 778
click at [591, 283] on div at bounding box center [536, 469] width 1073 height 778
click at [601, 286] on div at bounding box center [536, 469] width 1073 height 778
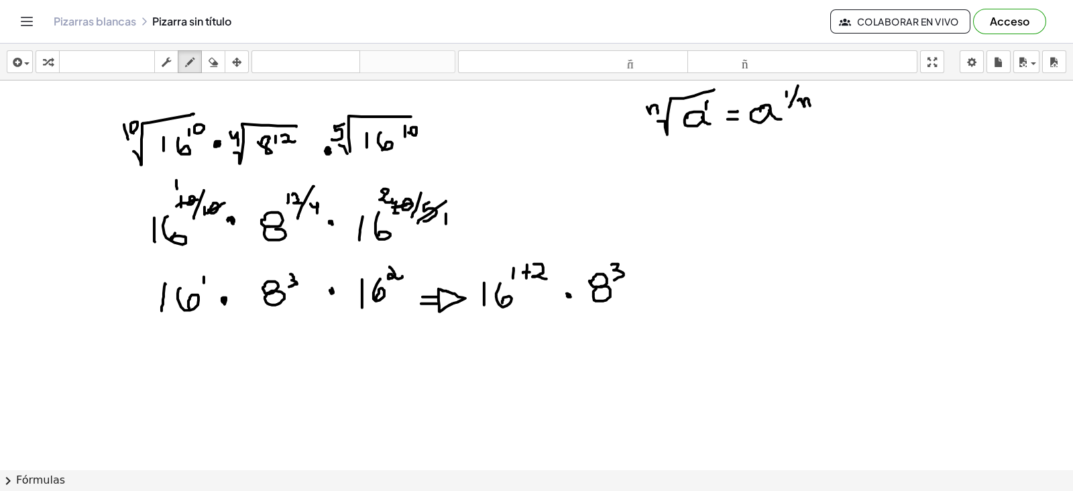
drag, startPoint x: 612, startPoint y: 264, endPoint x: 618, endPoint y: 278, distance: 14.7
click at [613, 278] on div at bounding box center [536, 469] width 1073 height 778
drag, startPoint x: 639, startPoint y: 292, endPoint x: 654, endPoint y: 293, distance: 14.8
click at [655, 293] on div at bounding box center [536, 469] width 1073 height 778
drag, startPoint x: 639, startPoint y: 286, endPoint x: 661, endPoint y: 286, distance: 22.1
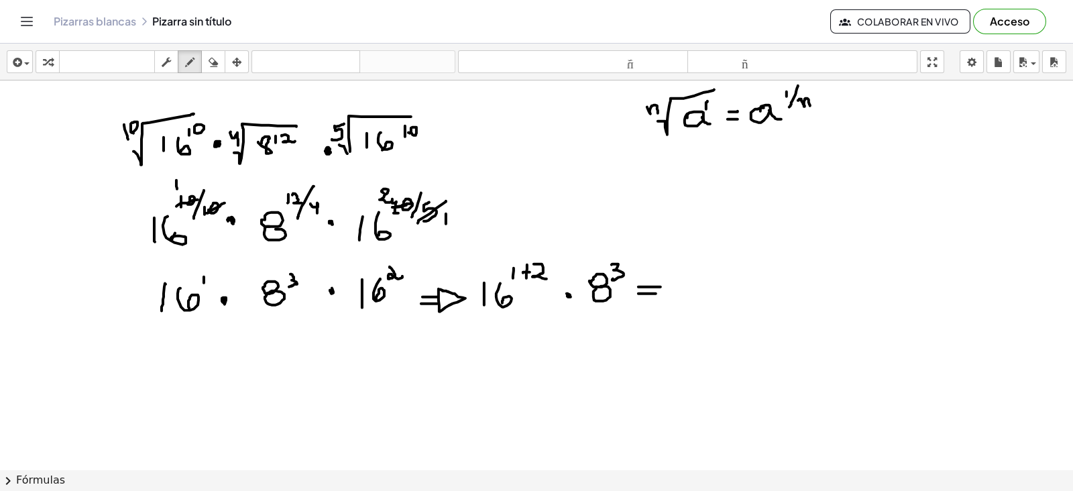
click at [661, 286] on div at bounding box center [536, 469] width 1073 height 778
click at [656, 285] on div at bounding box center [536, 469] width 1073 height 778
click at [657, 283] on div at bounding box center [536, 469] width 1073 height 778
drag, startPoint x: 657, startPoint y: 279, endPoint x: 655, endPoint y: 299, distance: 20.3
click at [655, 299] on div at bounding box center [536, 469] width 1073 height 778
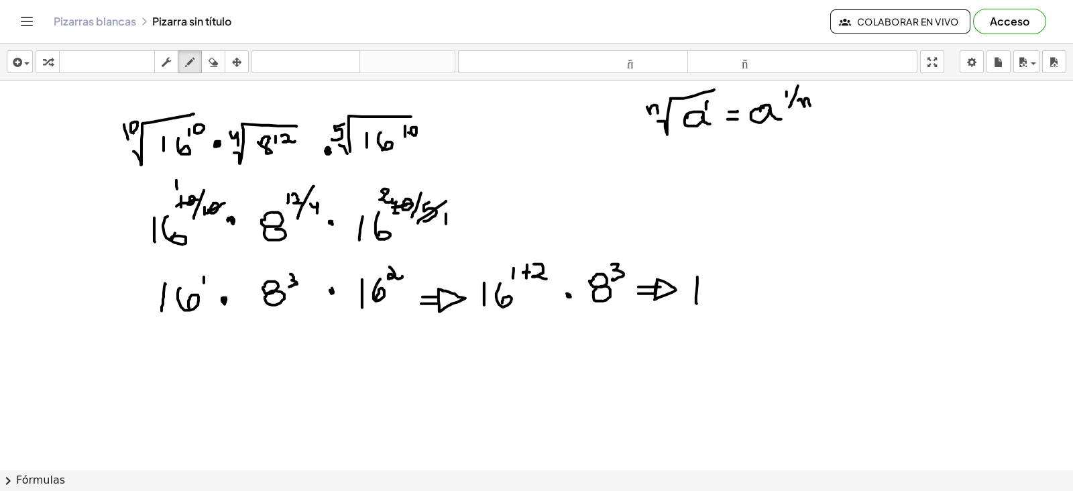
drag, startPoint x: 698, startPoint y: 276, endPoint x: 701, endPoint y: 301, distance: 25.0
click at [698, 303] on div at bounding box center [536, 469] width 1073 height 778
drag, startPoint x: 711, startPoint y: 280, endPoint x: 714, endPoint y: 301, distance: 21.1
click at [714, 301] on div at bounding box center [536, 469] width 1073 height 778
drag, startPoint x: 727, startPoint y: 271, endPoint x: 729, endPoint y: 283, distance: 12.2
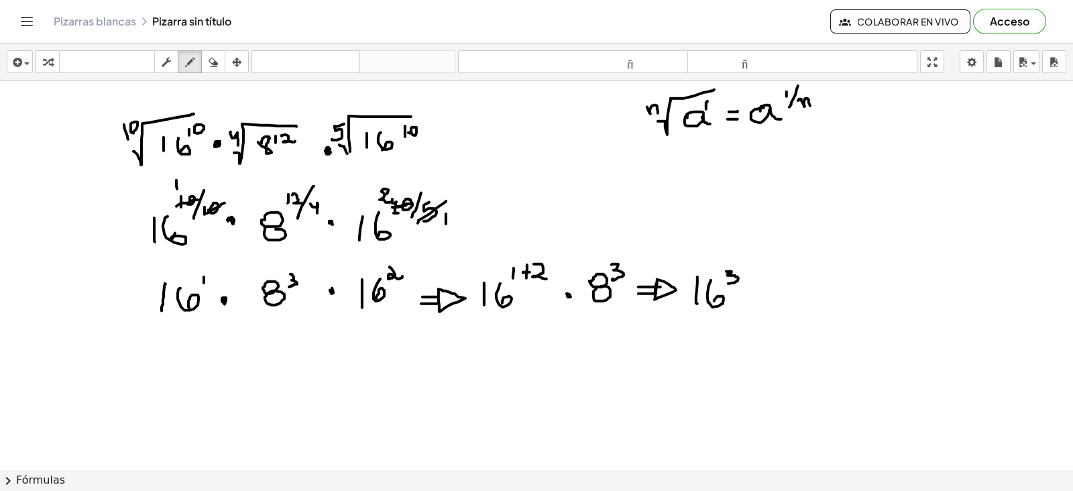
click at [729, 283] on div at bounding box center [536, 469] width 1073 height 778
click at [755, 290] on div at bounding box center [536, 469] width 1073 height 778
drag, startPoint x: 766, startPoint y: 278, endPoint x: 793, endPoint y: 271, distance: 27.7
click at [769, 279] on div at bounding box center [536, 469] width 1073 height 778
drag, startPoint x: 792, startPoint y: 263, endPoint x: 793, endPoint y: 277, distance: 14.1
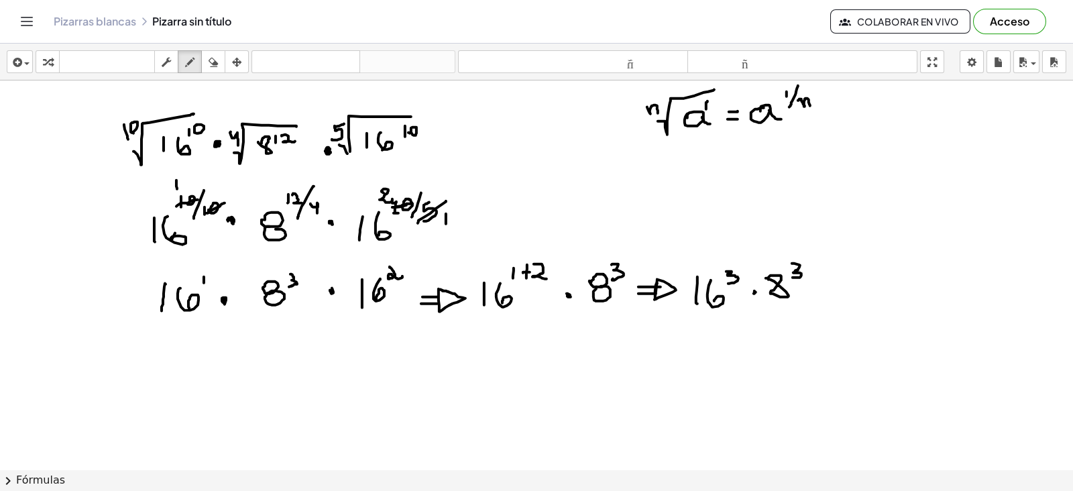
click at [793, 277] on div at bounding box center [536, 469] width 1073 height 778
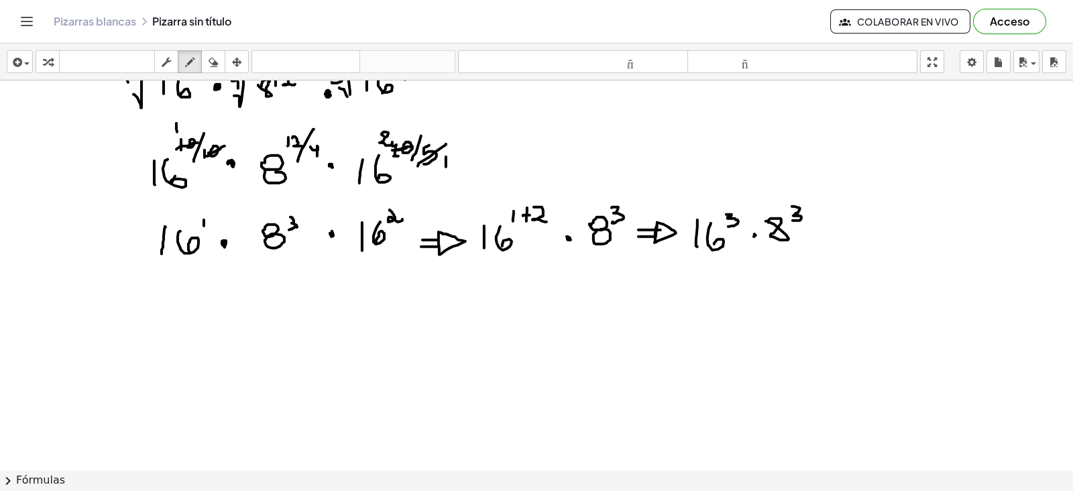
scroll to position [83, 0]
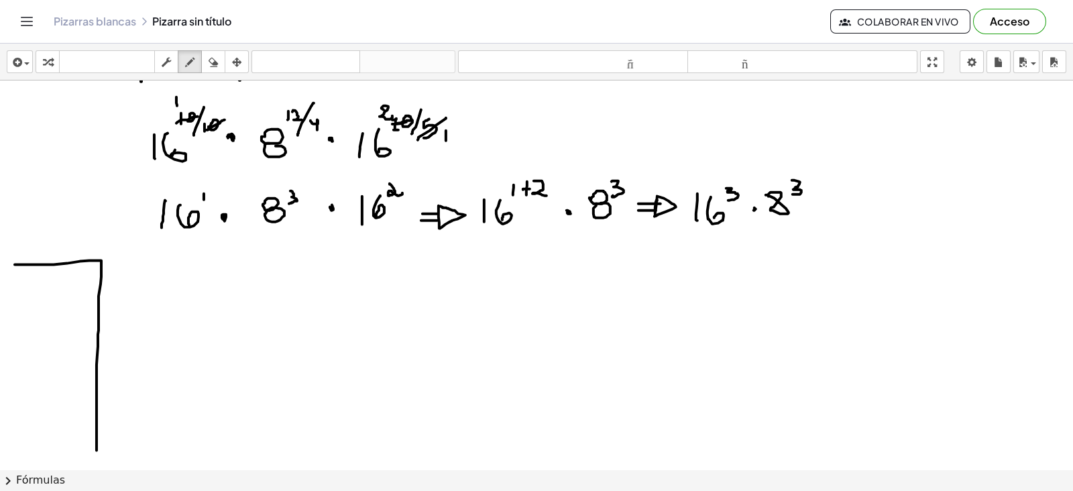
drag, startPoint x: 15, startPoint y: 264, endPoint x: 97, endPoint y: 449, distance: 202.8
click at [97, 449] on div at bounding box center [536, 386] width 1073 height 778
drag, startPoint x: 215, startPoint y: 64, endPoint x: 209, endPoint y: 75, distance: 12.6
click at [215, 64] on icon "button" at bounding box center [213, 62] width 9 height 16
drag, startPoint x: 17, startPoint y: 268, endPoint x: 87, endPoint y: 450, distance: 195.1
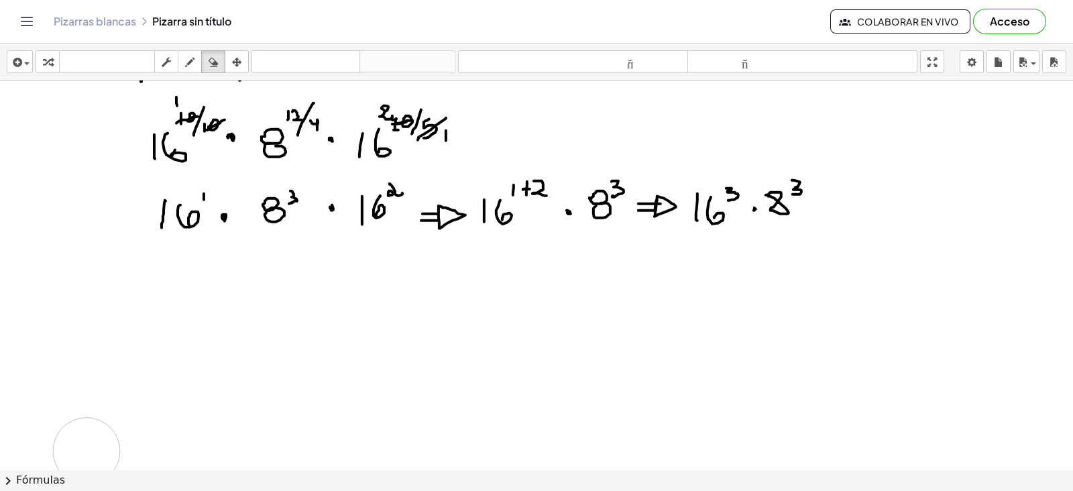
click at [87, 450] on div at bounding box center [536, 386] width 1073 height 778
drag, startPoint x: 188, startPoint y: 60, endPoint x: 171, endPoint y: 66, distance: 17.8
click at [188, 60] on icon "button" at bounding box center [189, 62] width 9 height 16
drag, startPoint x: 37, startPoint y: 307, endPoint x: 45, endPoint y: 327, distance: 21.1
click at [45, 327] on div at bounding box center [536, 386] width 1073 height 778
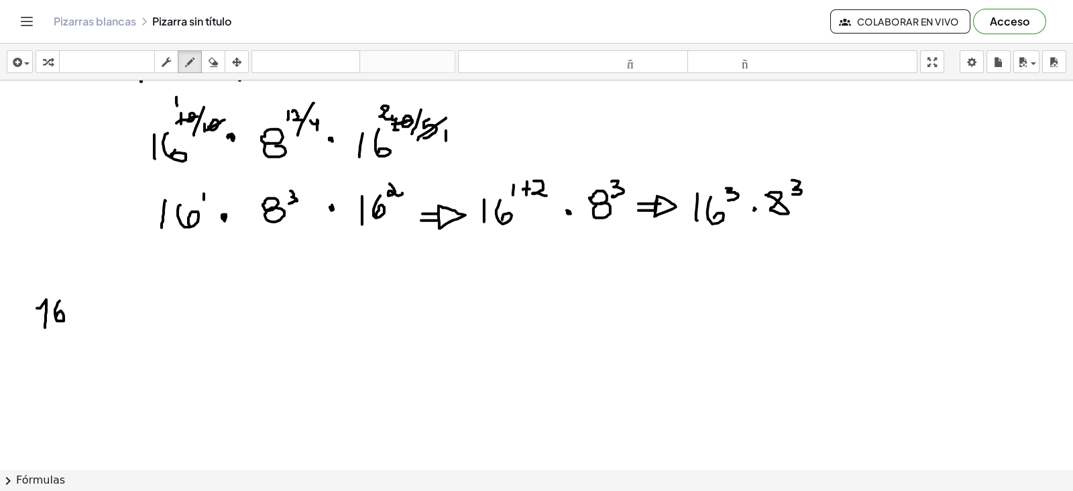
drag, startPoint x: 57, startPoint y: 305, endPoint x: 70, endPoint y: 313, distance: 16.0
click at [56, 317] on div at bounding box center [536, 386] width 1073 height 778
drag, startPoint x: 74, startPoint y: 295, endPoint x: 66, endPoint y: 414, distance: 119.0
click at [66, 423] on div at bounding box center [536, 386] width 1073 height 778
drag, startPoint x: 87, startPoint y: 303, endPoint x: 74, endPoint y: 321, distance: 22.5
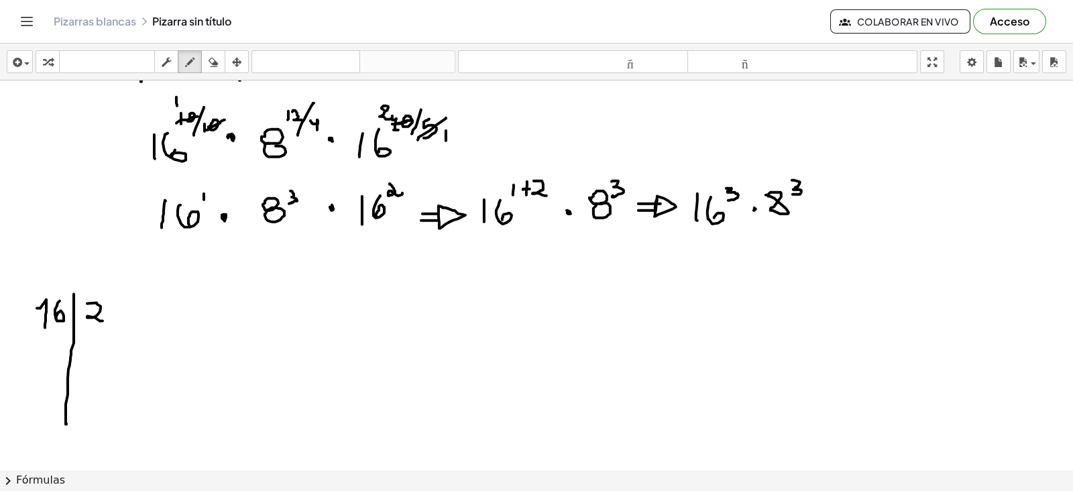
click at [105, 320] on div at bounding box center [536, 386] width 1073 height 778
drag, startPoint x: 41, startPoint y: 313, endPoint x: 70, endPoint y: 310, distance: 29.0
click at [70, 309] on div at bounding box center [536, 386] width 1073 height 778
drag, startPoint x: 58, startPoint y: 346, endPoint x: 64, endPoint y: 337, distance: 11.5
click at [48, 330] on div at bounding box center [536, 386] width 1073 height 778
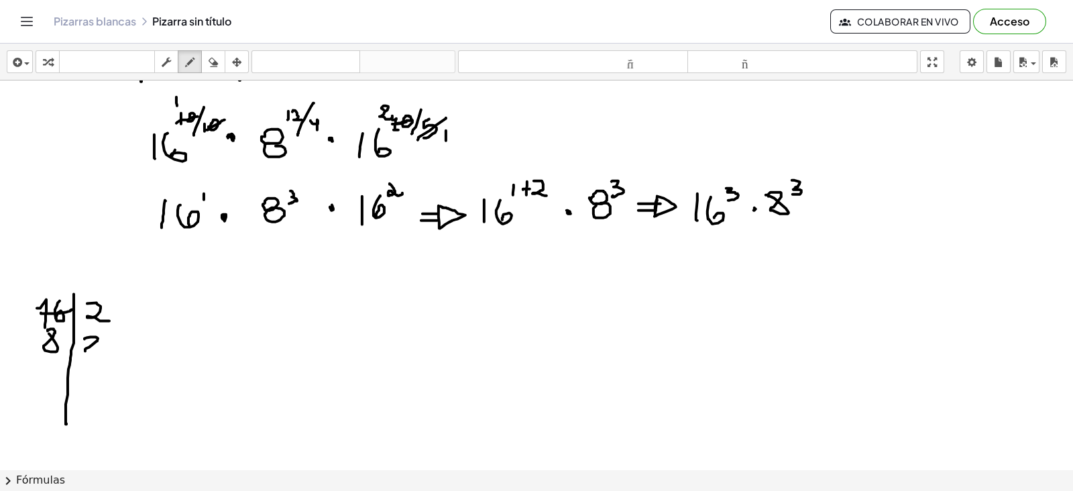
drag, startPoint x: 85, startPoint y: 338, endPoint x: 95, endPoint y: 350, distance: 16.2
click at [109, 350] on div at bounding box center [536, 386] width 1073 height 778
click at [64, 344] on div at bounding box center [536, 386] width 1073 height 778
drag, startPoint x: 42, startPoint y: 370, endPoint x: 52, endPoint y: 391, distance: 22.8
click at [52, 391] on div at bounding box center [536, 386] width 1073 height 778
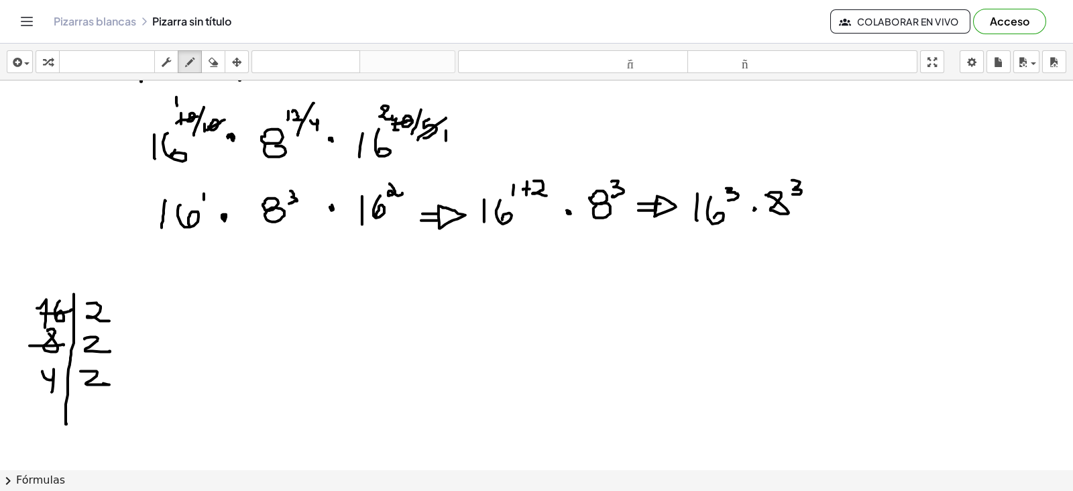
drag, startPoint x: 80, startPoint y: 370, endPoint x: 65, endPoint y: 380, distance: 18.1
click at [98, 382] on div at bounding box center [536, 386] width 1073 height 778
drag, startPoint x: 40, startPoint y: 378, endPoint x: 58, endPoint y: 380, distance: 18.2
click at [64, 375] on div at bounding box center [536, 386] width 1073 height 778
drag, startPoint x: 44, startPoint y: 404, endPoint x: 37, endPoint y: 409, distance: 8.2
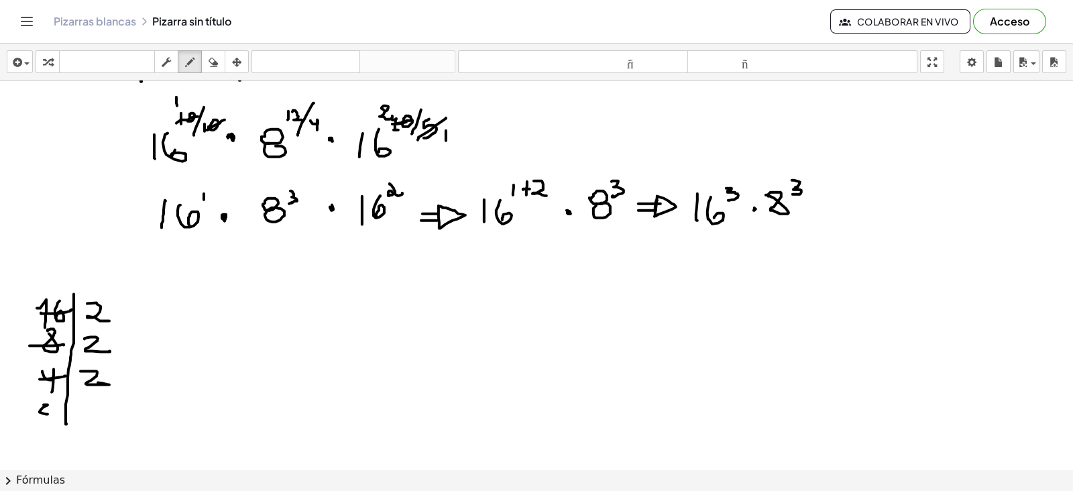
click at [43, 411] on div at bounding box center [536, 386] width 1073 height 778
drag, startPoint x: 33, startPoint y: 404, endPoint x: 48, endPoint y: 406, distance: 14.9
click at [45, 406] on div at bounding box center [536, 386] width 1073 height 778
drag, startPoint x: 74, startPoint y: 401, endPoint x: 69, endPoint y: 414, distance: 13.6
click at [96, 415] on div at bounding box center [536, 386] width 1073 height 778
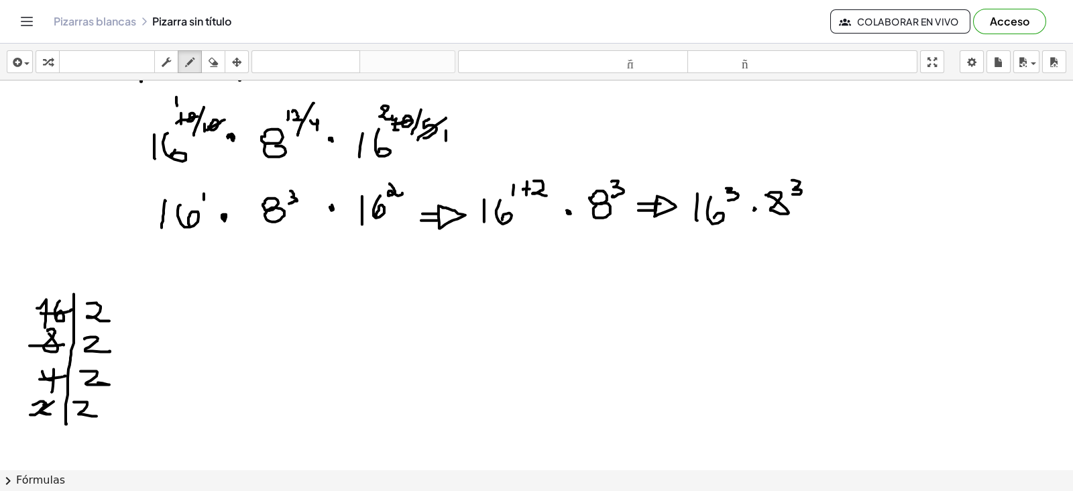
drag, startPoint x: 30, startPoint y: 414, endPoint x: 56, endPoint y: 398, distance: 30.4
click at [56, 398] on div at bounding box center [536, 386] width 1073 height 778
drag, startPoint x: 45, startPoint y: 430, endPoint x: 46, endPoint y: 439, distance: 8.7
click at [46, 439] on div at bounding box center [536, 386] width 1073 height 778
click at [201, 296] on div at bounding box center [536, 386] width 1073 height 778
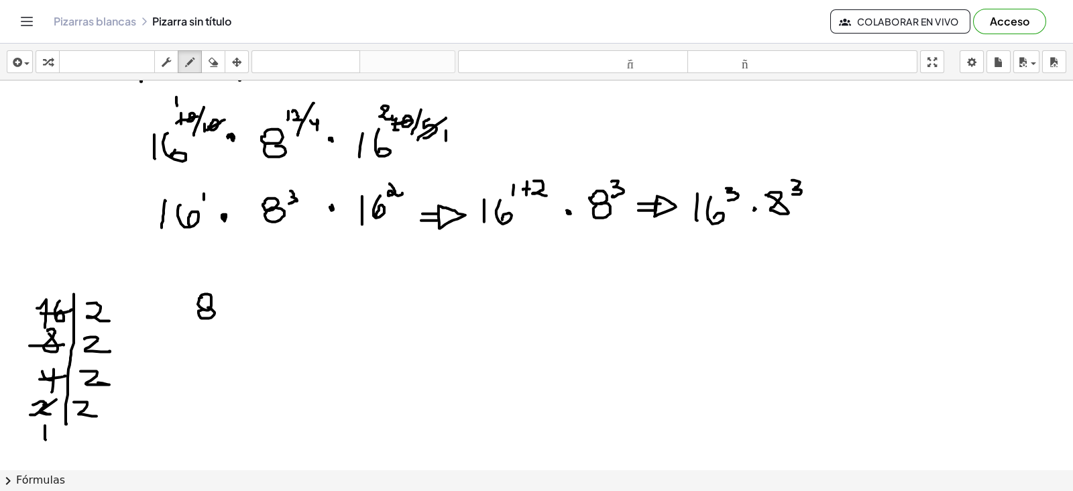
click at [205, 307] on div at bounding box center [536, 386] width 1073 height 778
drag, startPoint x: 224, startPoint y: 286, endPoint x: 227, endPoint y: 354, distance: 67.8
click at [235, 433] on div at bounding box center [536, 386] width 1073 height 778
drag, startPoint x: 232, startPoint y: 290, endPoint x: 199, endPoint y: 309, distance: 38.2
click at [245, 309] on div at bounding box center [536, 386] width 1073 height 778
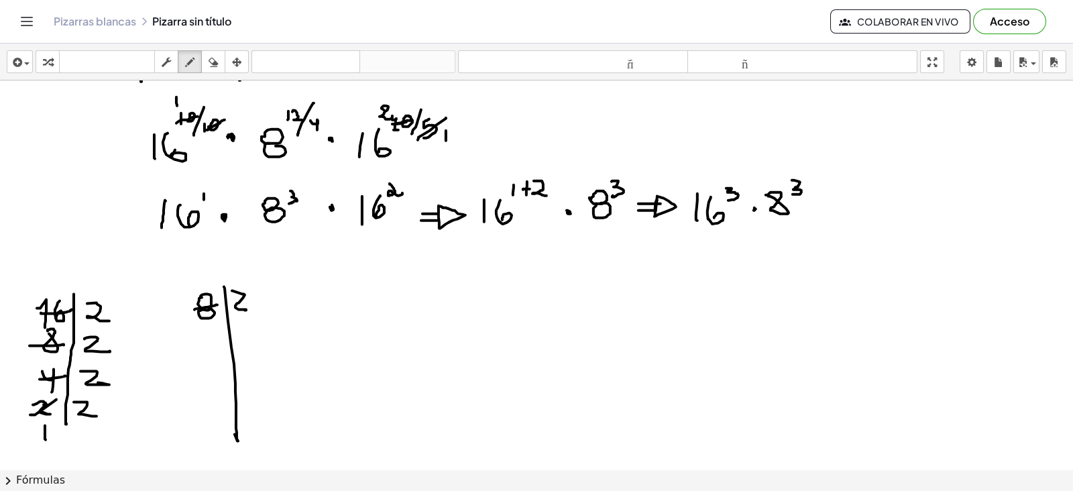
drag, startPoint x: 195, startPoint y: 309, endPoint x: 207, endPoint y: 322, distance: 18.1
click at [214, 308] on div at bounding box center [536, 386] width 1073 height 778
drag, startPoint x: 199, startPoint y: 333, endPoint x: 213, endPoint y: 351, distance: 22.9
click at [213, 351] on div at bounding box center [536, 386] width 1073 height 778
drag, startPoint x: 238, startPoint y: 330, endPoint x: 251, endPoint y: 343, distance: 18.0
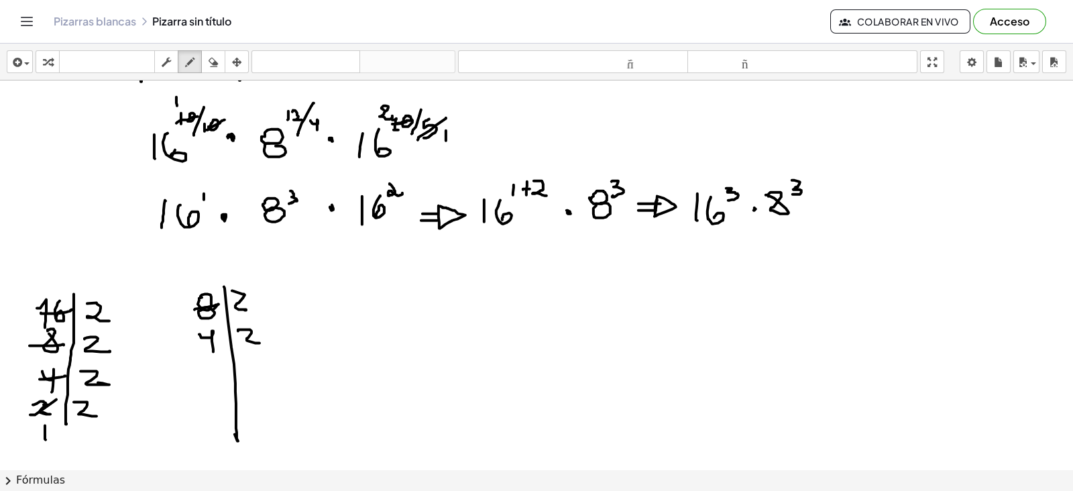
click at [256, 343] on div at bounding box center [536, 386] width 1073 height 778
drag, startPoint x: 198, startPoint y: 345, endPoint x: 208, endPoint y: 360, distance: 18.4
click at [221, 341] on div at bounding box center [536, 386] width 1073 height 778
drag, startPoint x: 208, startPoint y: 364, endPoint x: 235, endPoint y: 369, distance: 28.0
click at [226, 373] on div at bounding box center [536, 386] width 1073 height 778
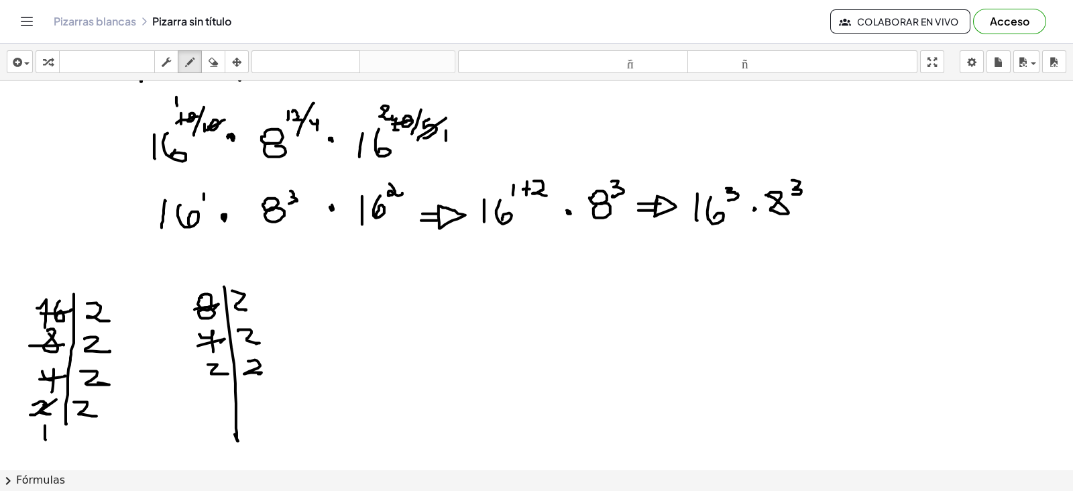
drag, startPoint x: 248, startPoint y: 360, endPoint x: 202, endPoint y: 373, distance: 48.0
click at [246, 373] on div at bounding box center [536, 386] width 1073 height 778
click at [223, 366] on div at bounding box center [536, 386] width 1073 height 778
drag, startPoint x: 211, startPoint y: 394, endPoint x: 214, endPoint y: 412, distance: 17.8
click at [214, 412] on div at bounding box center [536, 386] width 1073 height 778
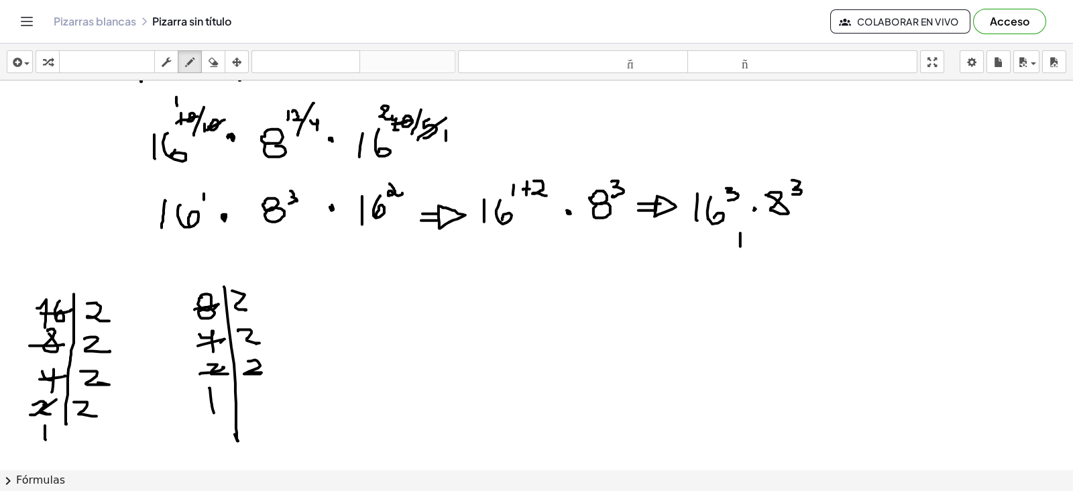
drag, startPoint x: 741, startPoint y: 232, endPoint x: 741, endPoint y: 248, distance: 16.1
click at [741, 247] on div at bounding box center [536, 386] width 1073 height 778
drag, startPoint x: 748, startPoint y: 236, endPoint x: 749, endPoint y: 251, distance: 14.8
click at [749, 251] on div at bounding box center [536, 386] width 1073 height 778
drag
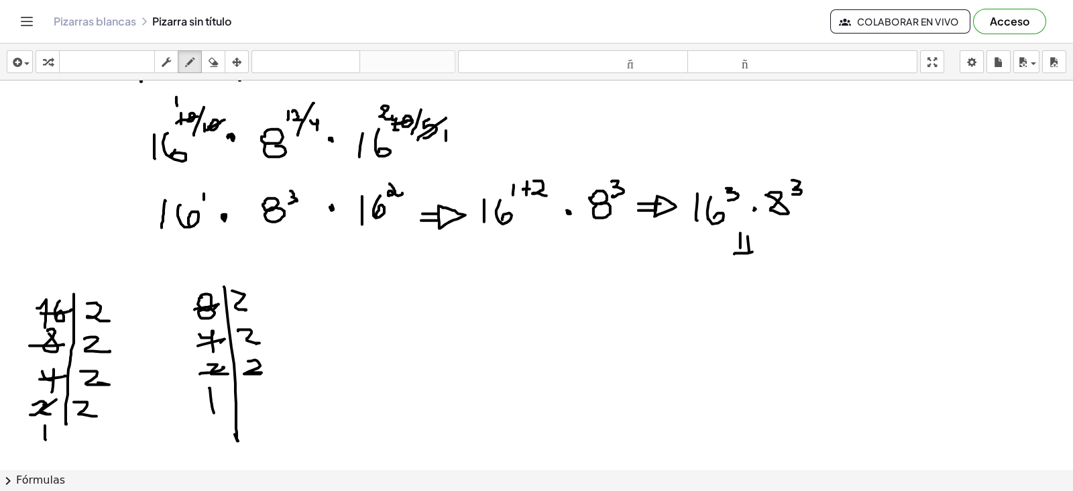
click at [753, 251] on div at bounding box center [536, 386] width 1073 height 778
click at [758, 252] on div at bounding box center [536, 386] width 1073 height 778
click at [711, 354] on div at bounding box center [536, 386] width 1073 height 778
click at [728, 322] on div at bounding box center [536, 386] width 1073 height 778
click at [685, 358] on div at bounding box center [536, 386] width 1073 height 778
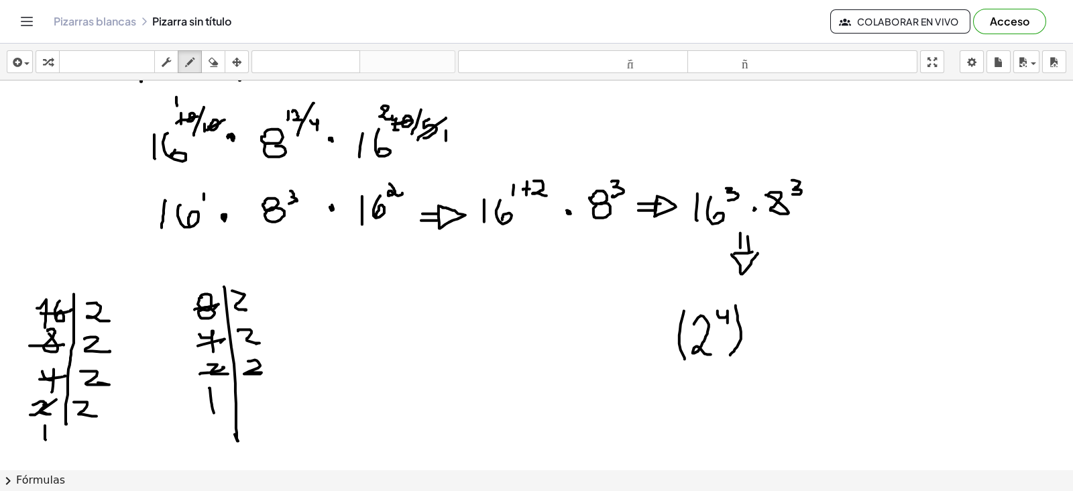
click at [731, 354] on div at bounding box center [536, 386] width 1073 height 778
click at [748, 312] on div at bounding box center [536, 386] width 1073 height 778
click at [748, 294] on div at bounding box center [536, 386] width 1073 height 778
click at [767, 330] on div at bounding box center [536, 386] width 1073 height 778
click at [805, 352] on div at bounding box center [536, 386] width 1073 height 778
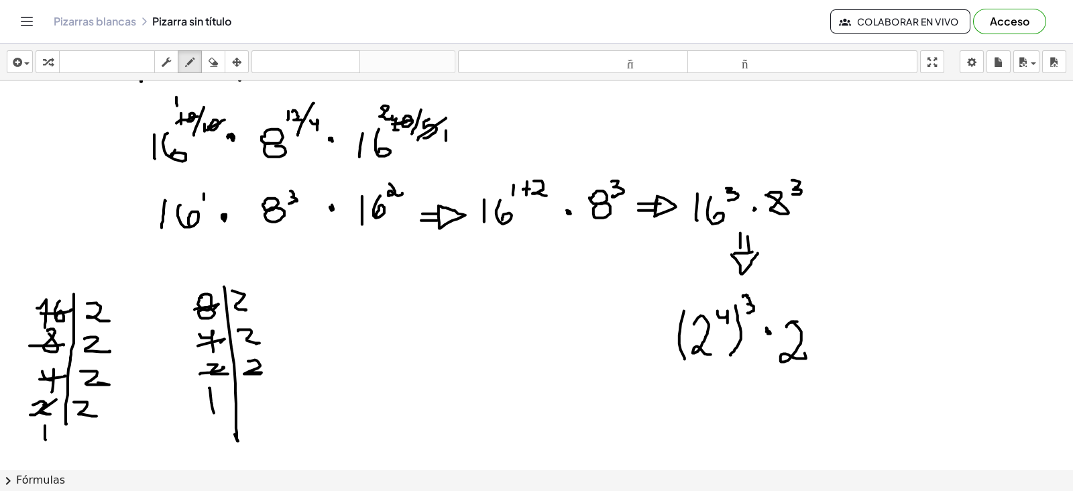
click at [787, 326] on div at bounding box center [536, 386] width 1073 height 778
click at [812, 318] on div at bounding box center [536, 386] width 1073 height 778
click at [778, 367] on div at bounding box center [536, 386] width 1073 height 778
click at [818, 361] on div at bounding box center [536, 386] width 1073 height 778
click at [838, 307] on div at bounding box center [536, 386] width 1073 height 778
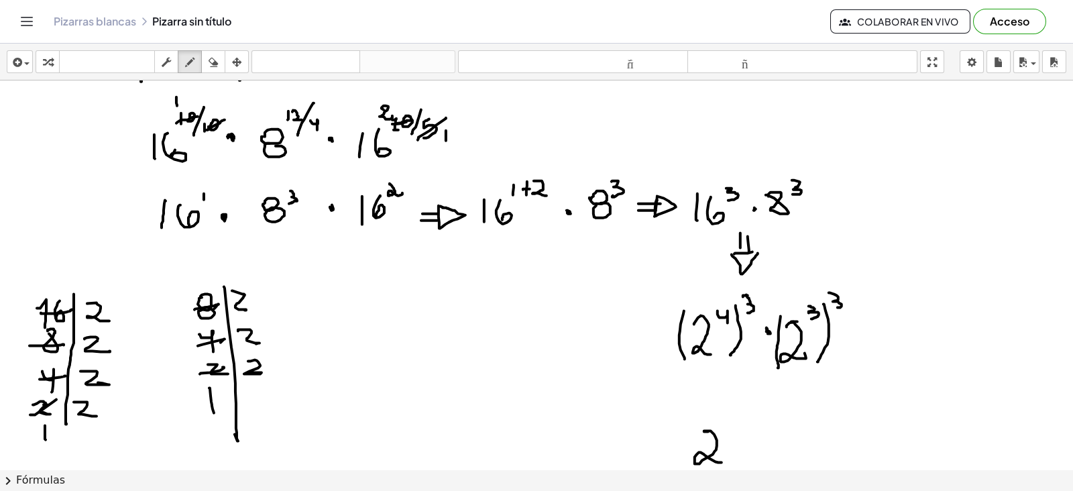
click at [725, 461] on div at bounding box center [536, 386] width 1073 height 778
click at [724, 426] on div at bounding box center [536, 386] width 1073 height 778
click at [748, 423] on div at bounding box center [536, 386] width 1073 height 778
click at [764, 440] on div at bounding box center [536, 386] width 1073 height 778
drag, startPoint x: 794, startPoint y: 427, endPoint x: 805, endPoint y: 441, distance: 18.1
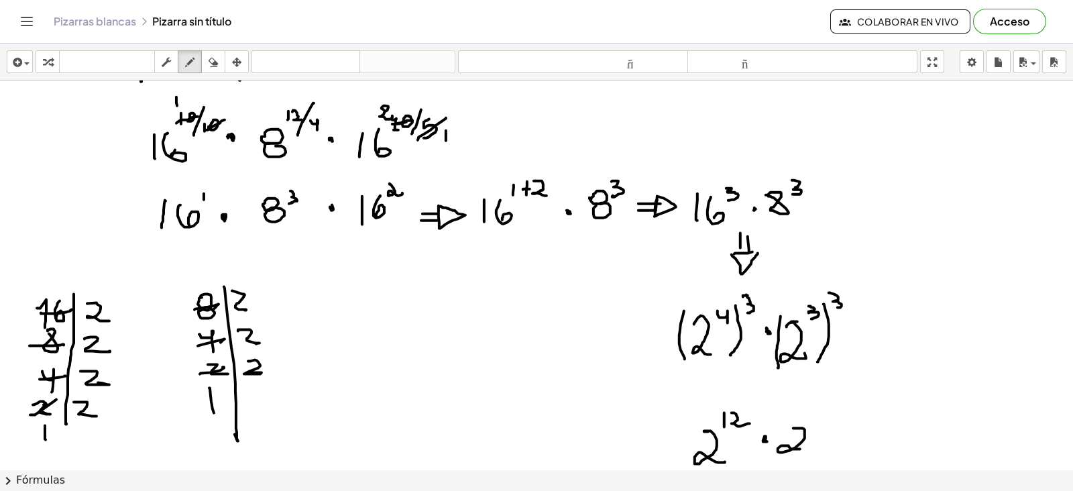
click at [802, 447] on div at bounding box center [536, 386] width 1073 height 778
click at [818, 410] on div at bounding box center [536, 386] width 1073 height 778
drag, startPoint x: 824, startPoint y: 411, endPoint x: 824, endPoint y: 425, distance: 13.4
click at [824, 425] on div at bounding box center [536, 386] width 1073 height 778
drag, startPoint x: 843, startPoint y: 448, endPoint x: 863, endPoint y: 447, distance: 19.5
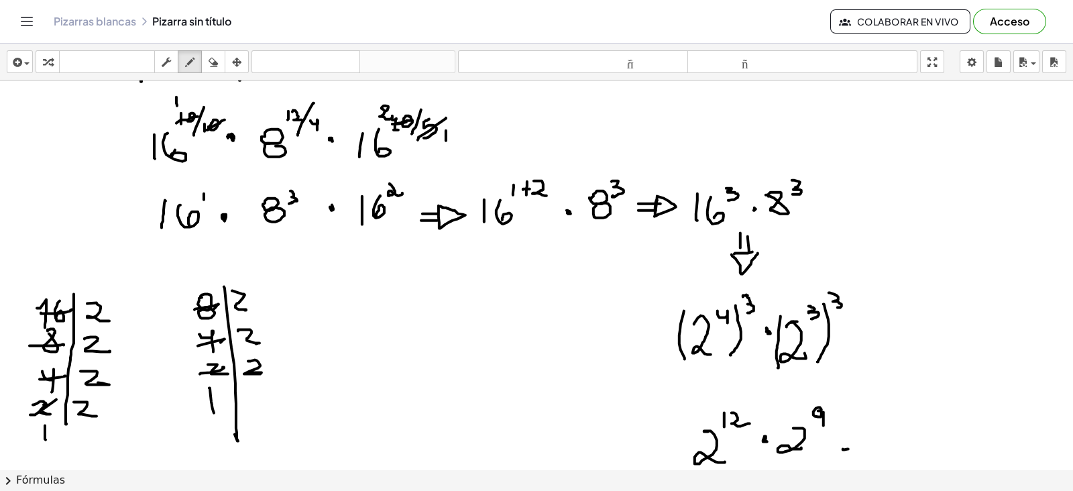
click at [863, 447] on div at bounding box center [536, 386] width 1073 height 778
click at [867, 431] on div at bounding box center [536, 386] width 1073 height 778
drag, startPoint x: 747, startPoint y: 384, endPoint x: 751, endPoint y: 398, distance: 13.8
click at [748, 398] on div at bounding box center [536, 386] width 1073 height 778
drag, startPoint x: 762, startPoint y: 381, endPoint x: 759, endPoint y: 395, distance: 14.5
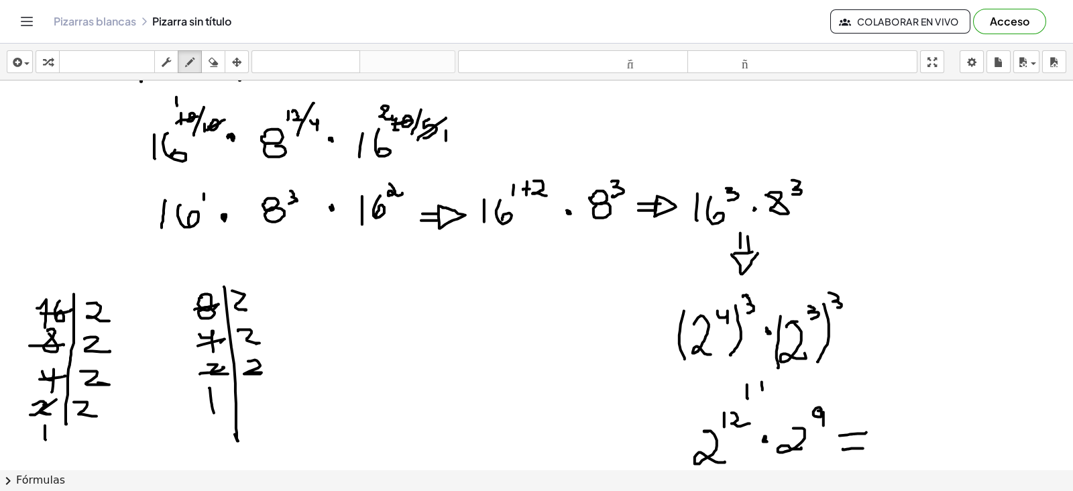
click at [763, 395] on div at bounding box center [536, 386] width 1073 height 778
click at [771, 394] on div at bounding box center [536, 386] width 1073 height 778
click at [769, 394] on div at bounding box center [536, 386] width 1073 height 778
drag, startPoint x: 898, startPoint y: 428, endPoint x: 923, endPoint y: 444, distance: 29.6
click at [926, 456] on div at bounding box center [536, 386] width 1073 height 778
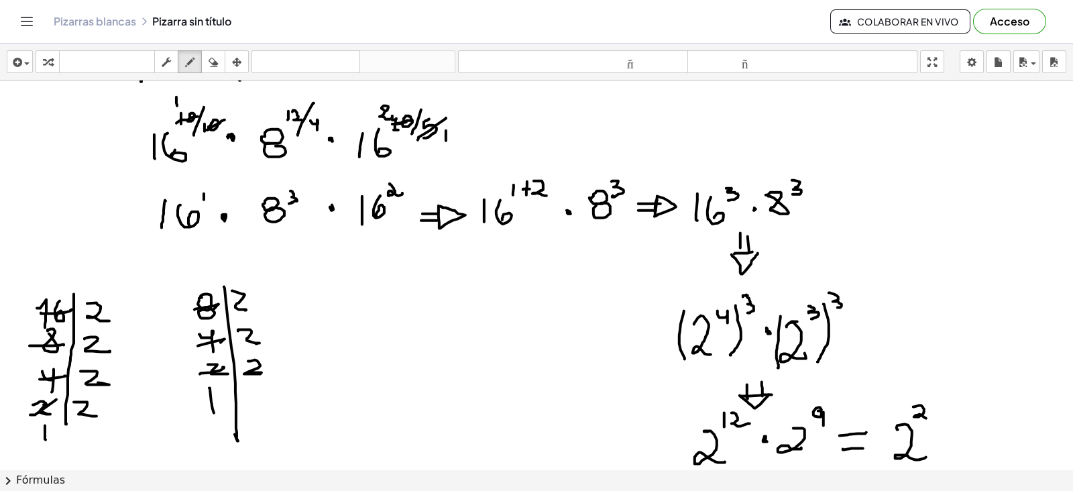
drag, startPoint x: 914, startPoint y: 406, endPoint x: 928, endPoint y: 417, distance: 18.1
click at [928, 417] on div at bounding box center [536, 386] width 1073 height 778
drag, startPoint x: 932, startPoint y: 403, endPoint x: 933, endPoint y: 416, distance: 12.8
click at [933, 416] on div at bounding box center [536, 386] width 1073 height 778
drag, startPoint x: 956, startPoint y: 444, endPoint x: 969, endPoint y: 442, distance: 12.9
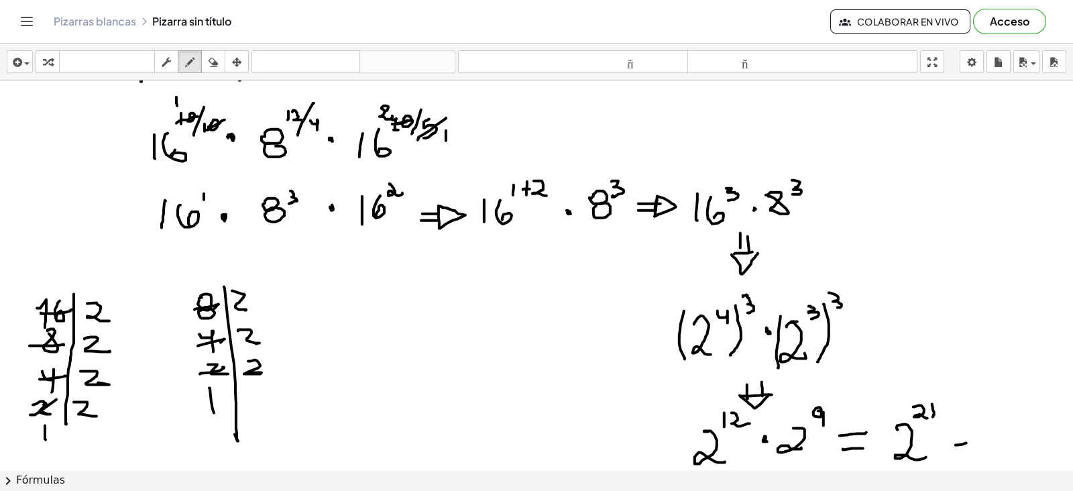
click at [969, 442] on div at bounding box center [536, 386] width 1073 height 778
drag, startPoint x: 959, startPoint y: 434, endPoint x: 969, endPoint y: 434, distance: 9.4
click at [969, 434] on div at bounding box center [536, 386] width 1073 height 778
click at [956, 434] on div at bounding box center [536, 386] width 1073 height 778
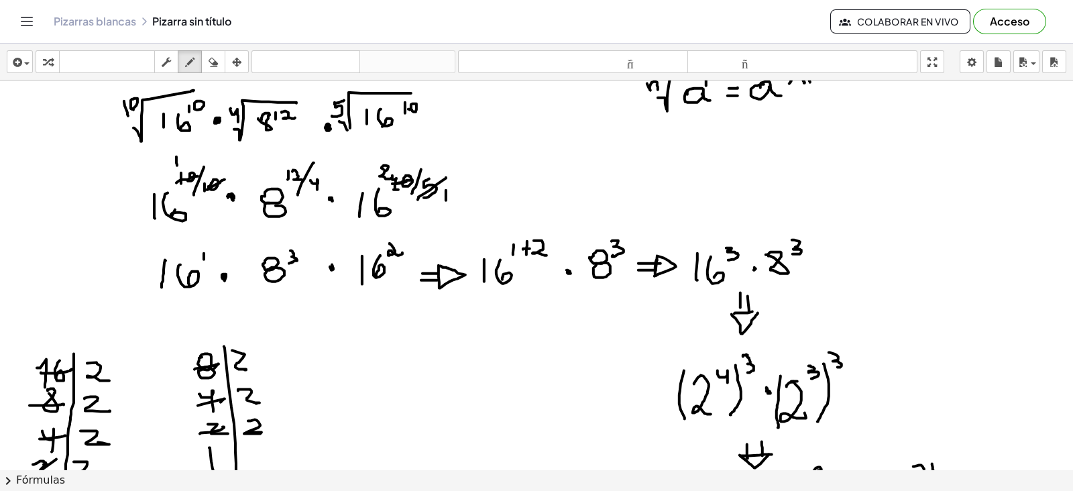
scroll to position [0, 0]
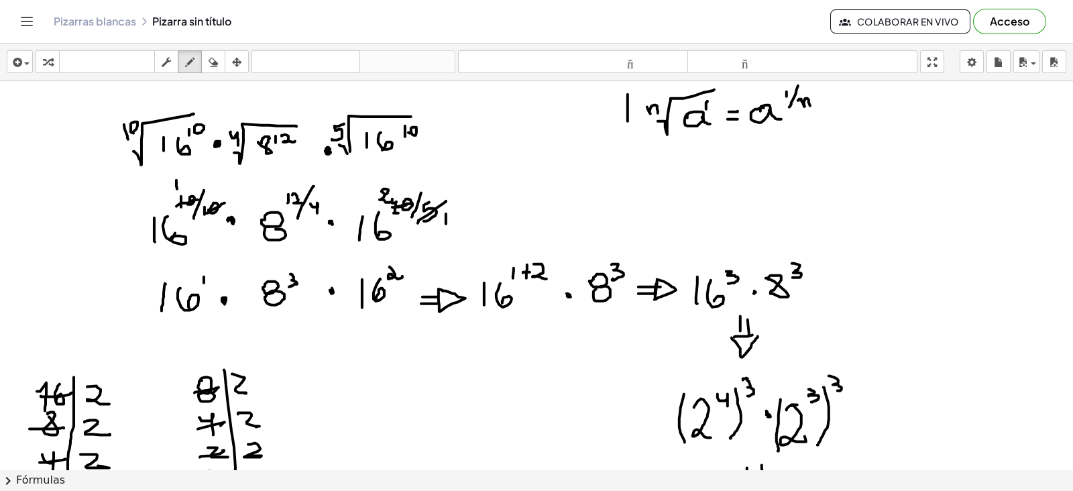
drag, startPoint x: 628, startPoint y: 94, endPoint x: 628, endPoint y: 136, distance: 41.6
click at [628, 136] on div at bounding box center [536, 469] width 1073 height 778
drag, startPoint x: 627, startPoint y: 141, endPoint x: 816, endPoint y: 80, distance: 197.9
click at [816, 80] on div at bounding box center [536, 469] width 1073 height 778
drag, startPoint x: 629, startPoint y: 84, endPoint x: 699, endPoint y: 81, distance: 70.5
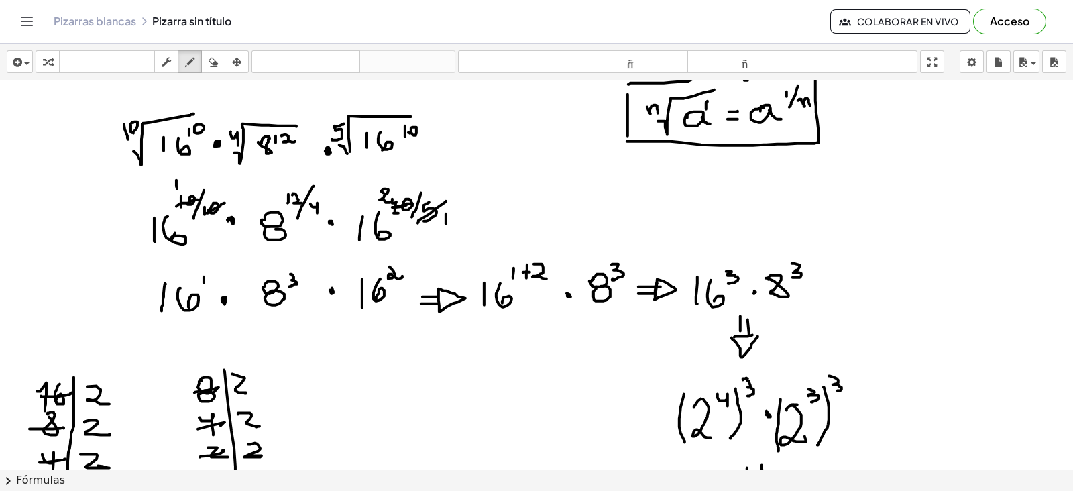
click at [741, 80] on div at bounding box center [536, 469] width 1073 height 778
drag, startPoint x: 690, startPoint y: 82, endPoint x: 805, endPoint y: 79, distance: 115.4
click at [816, 77] on div "insertar Seleccione uno: Expresión matemática Función Texto Vídeo de YouTube Gr…" at bounding box center [536, 267] width 1073 height 447
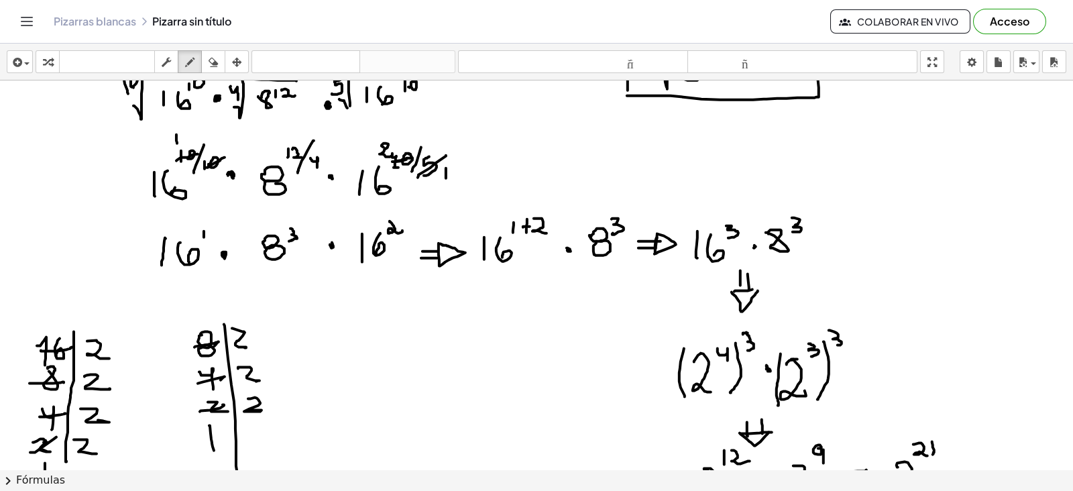
scroll to position [83, 0]
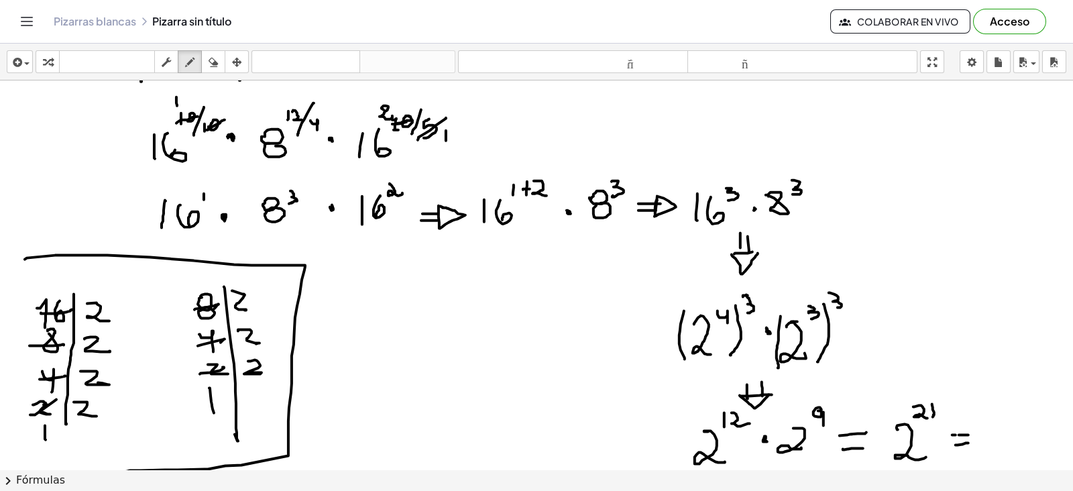
drag, startPoint x: 25, startPoint y: 258, endPoint x: 5, endPoint y: 474, distance: 216.9
click at [5, 474] on div "insertar Seleccione uno: Expresión matemática Función Texto Vídeo de YouTube Gr…" at bounding box center [536, 267] width 1073 height 447
drag, startPoint x: 5, startPoint y: 466, endPoint x: 114, endPoint y: 478, distance: 109.3
click at [114, 478] on div "insertar Seleccione uno: Expresión matemática Función Texto Vídeo de YouTube Gr…" at bounding box center [536, 267] width 1073 height 447
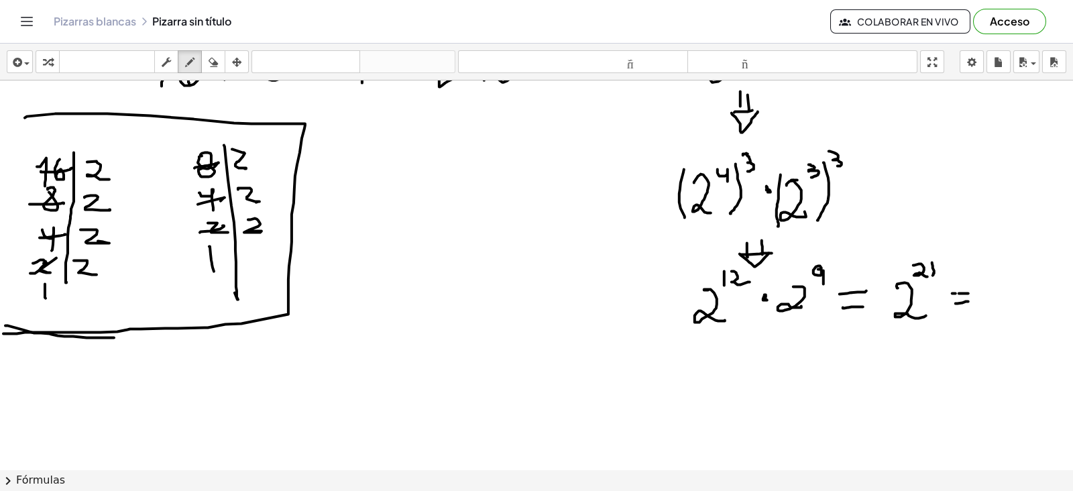
scroll to position [252, 0]
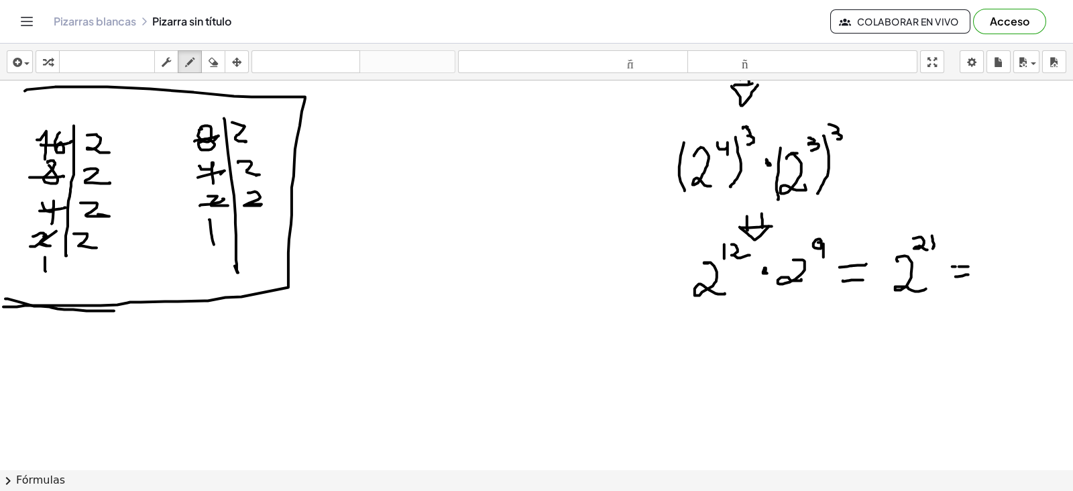
click at [116, 358] on div at bounding box center [536, 218] width 1073 height 778
drag, startPoint x: 862, startPoint y: 484, endPoint x: 951, endPoint y: 483, distance: 89.2
click at [924, 484] on button "chevron_right Fórmulas" at bounding box center [536, 480] width 1073 height 21
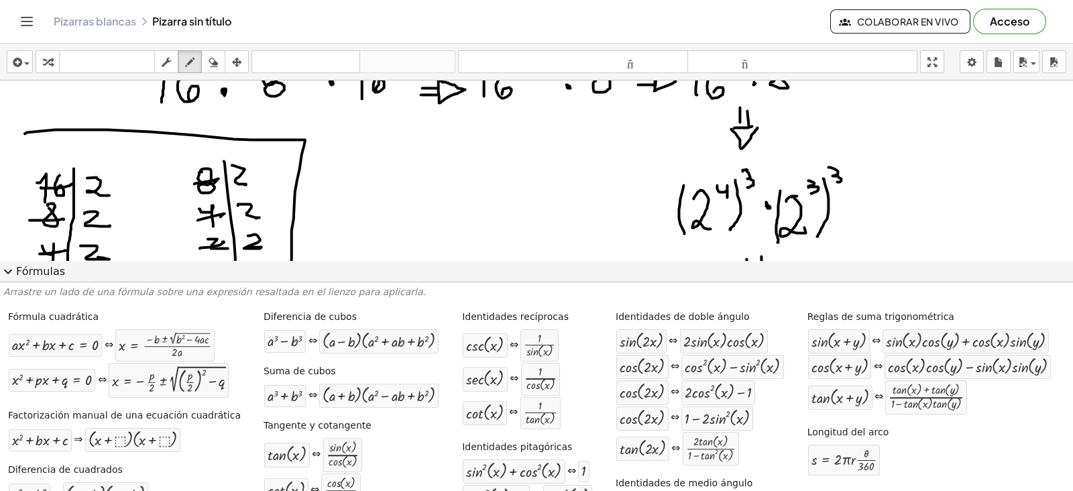
scroll to position [208, 0]
click at [10, 270] on span "expand_more" at bounding box center [8, 272] width 16 height 16
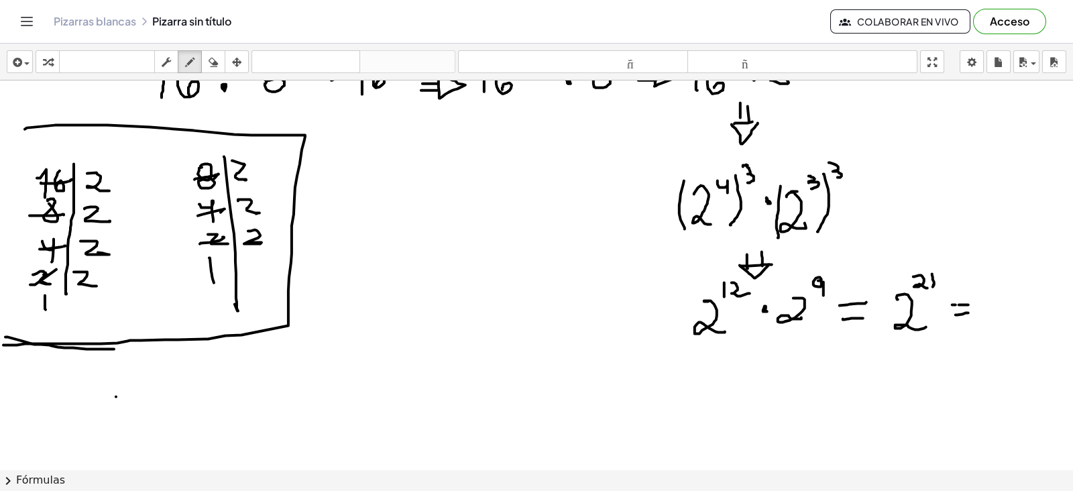
scroll to position [252, 0]
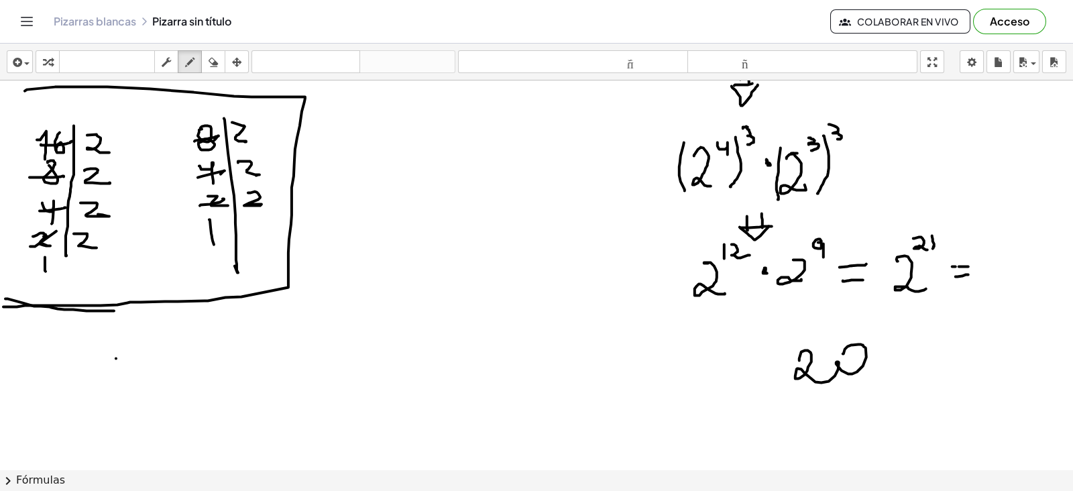
drag, startPoint x: 800, startPoint y: 360, endPoint x: 843, endPoint y: 366, distance: 44.0
click at [843, 365] on div at bounding box center [536, 218] width 1073 height 778
click at [221, 60] on div "button" at bounding box center [213, 62] width 17 height 16
drag, startPoint x: 865, startPoint y: 374, endPoint x: 810, endPoint y: 379, distance: 55.9
click at [815, 372] on div at bounding box center [536, 218] width 1073 height 778
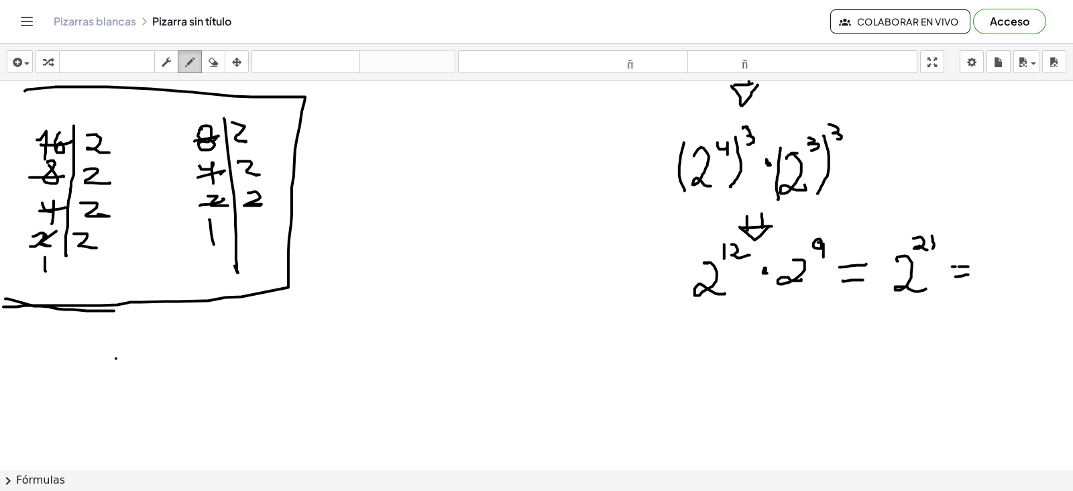
click at [190, 52] on button "dibujar" at bounding box center [190, 61] width 24 height 23
drag, startPoint x: 739, startPoint y: 384, endPoint x: 700, endPoint y: 486, distance: 110.0
click at [761, 402] on div at bounding box center [536, 218] width 1073 height 778
click at [794, 390] on div at bounding box center [536, 218] width 1073 height 778
drag, startPoint x: 806, startPoint y: 391, endPoint x: 805, endPoint y: 412, distance: 20.8
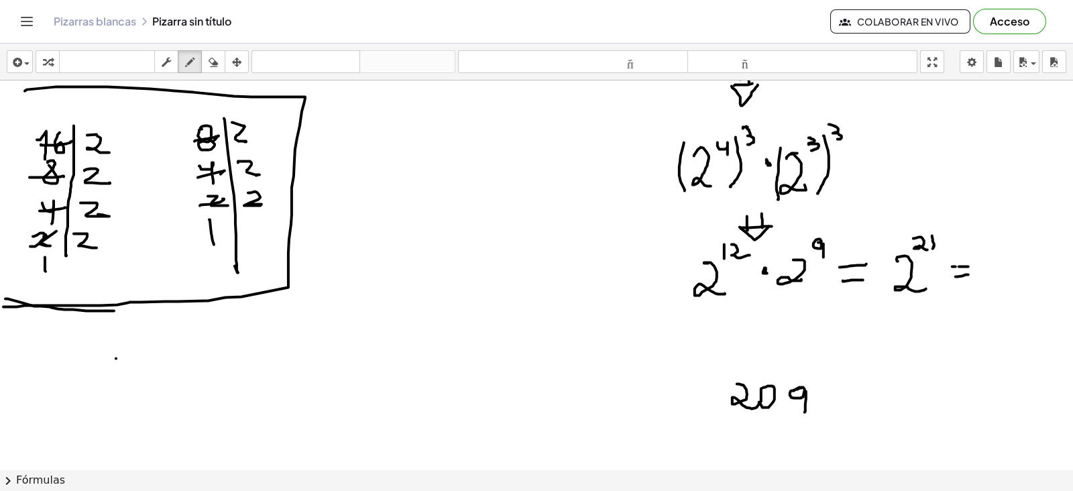
click at [805, 412] on div at bounding box center [536, 218] width 1073 height 778
drag, startPoint x: 815, startPoint y: 387, endPoint x: 825, endPoint y: 407, distance: 22.5
click at [825, 407] on div at bounding box center [536, 218] width 1073 height 778
drag, startPoint x: 820, startPoint y: 398, endPoint x: 831, endPoint y: 398, distance: 10.8
click at [831, 398] on div at bounding box center [536, 218] width 1073 height 778
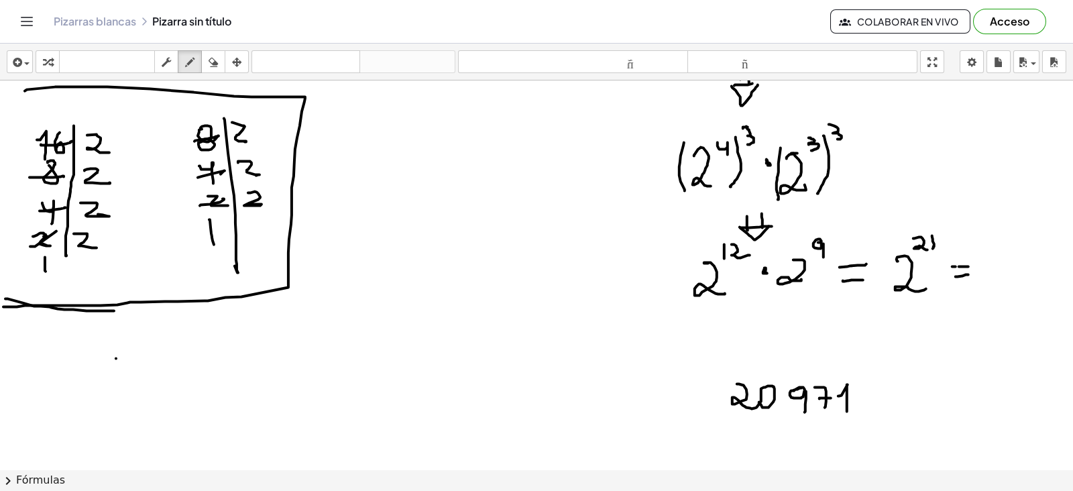
drag, startPoint x: 839, startPoint y: 396, endPoint x: 847, endPoint y: 411, distance: 17.7
click at [847, 411] on div at bounding box center [536, 218] width 1073 height 778
click at [862, 386] on div at bounding box center [536, 218] width 1073 height 778
drag, startPoint x: 855, startPoint y: 386, endPoint x: 859, endPoint y: 407, distance: 20.4
click at [859, 407] on div at bounding box center [536, 218] width 1073 height 778
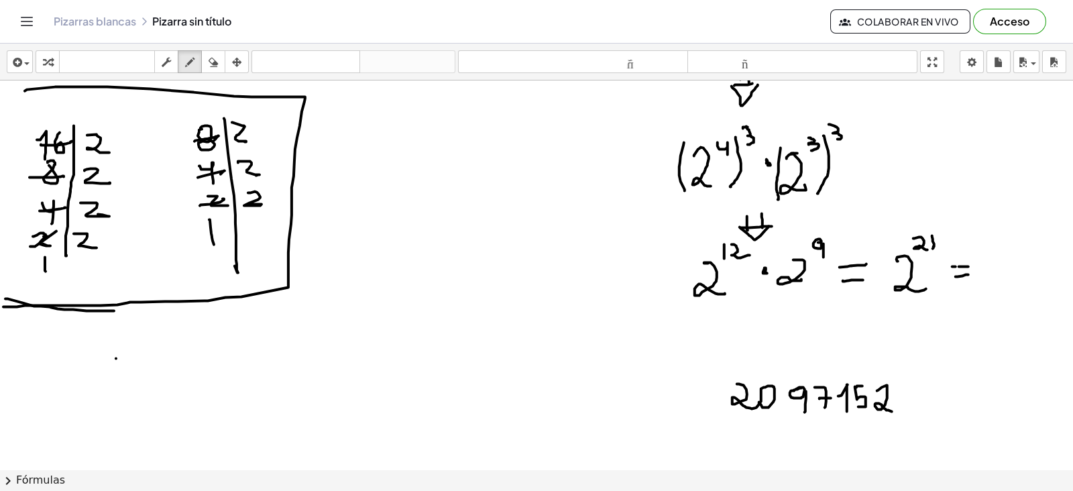
drag, startPoint x: 877, startPoint y: 390, endPoint x: 900, endPoint y: 407, distance: 28.3
click at [900, 408] on div at bounding box center [536, 218] width 1073 height 778
click at [882, 387] on div at bounding box center [536, 218] width 1073 height 778
click at [753, 378] on div at bounding box center [536, 218] width 1073 height 778
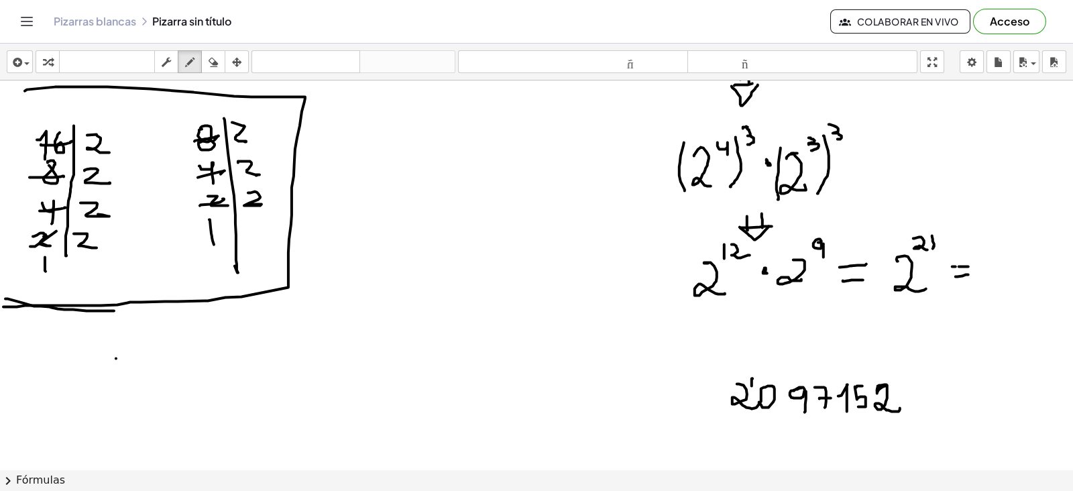
drag, startPoint x: 753, startPoint y: 378, endPoint x: 752, endPoint y: 386, distance: 7.5
click at [752, 386] on div at bounding box center [536, 218] width 1073 height 778
drag, startPoint x: 922, startPoint y: 362, endPoint x: 922, endPoint y: 419, distance: 57.0
click at [922, 419] on div at bounding box center [536, 218] width 1073 height 778
drag, startPoint x: 711, startPoint y: 356, endPoint x: 872, endPoint y: 364, distance: 161.2
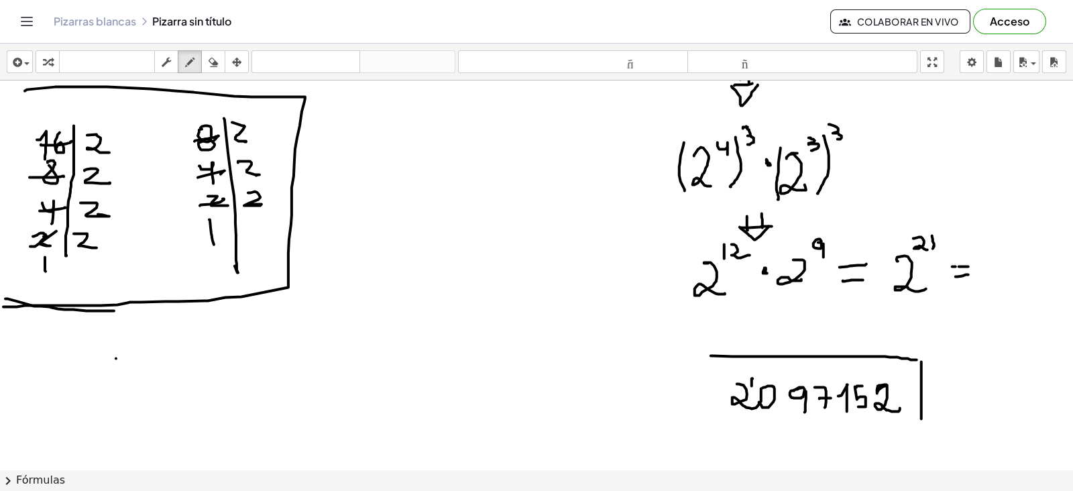
click at [916, 360] on div at bounding box center [536, 218] width 1073 height 778
drag, startPoint x: 712, startPoint y: 360, endPoint x: 845, endPoint y: 456, distance: 163.8
click at [922, 420] on div at bounding box center [536, 218] width 1073 height 778
